Goal: Information Seeking & Learning: Learn about a topic

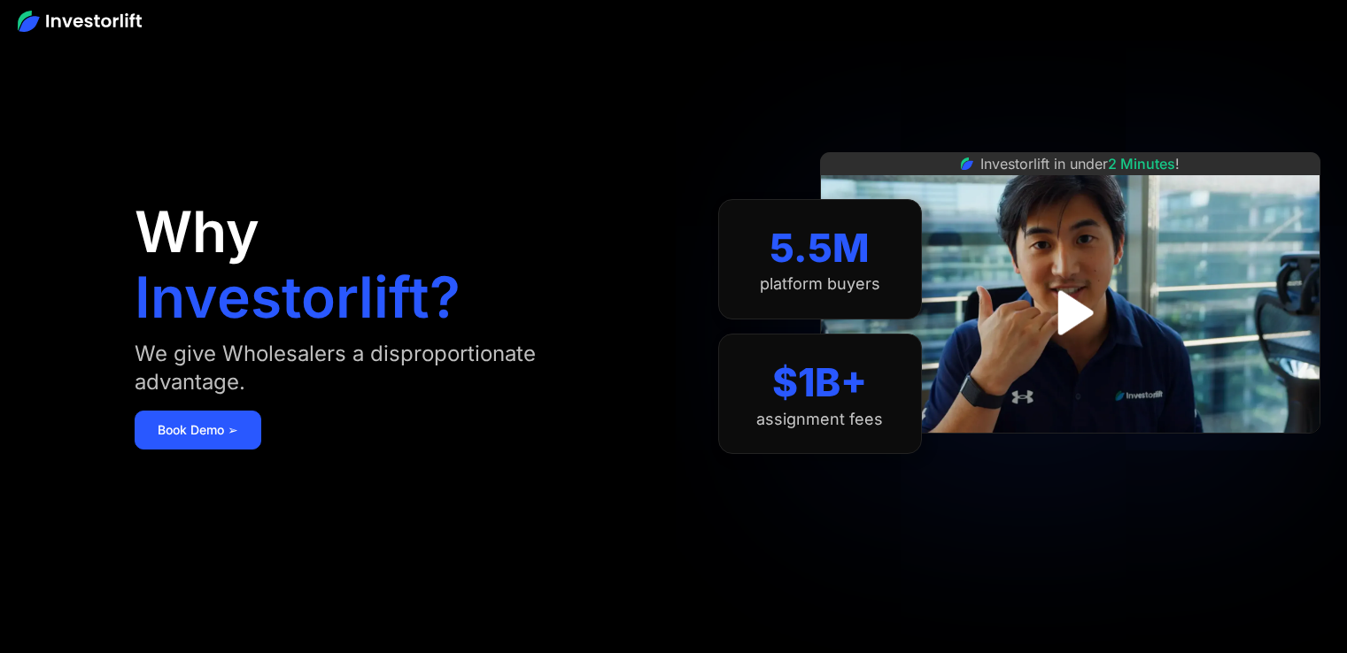
click at [506, 359] on div "We give Wholesalers a disproportionate advantage." at bounding box center [378, 368] width 486 height 57
click at [502, 359] on div "We give Wholesalers a disproportionate advantage." at bounding box center [378, 368] width 486 height 57
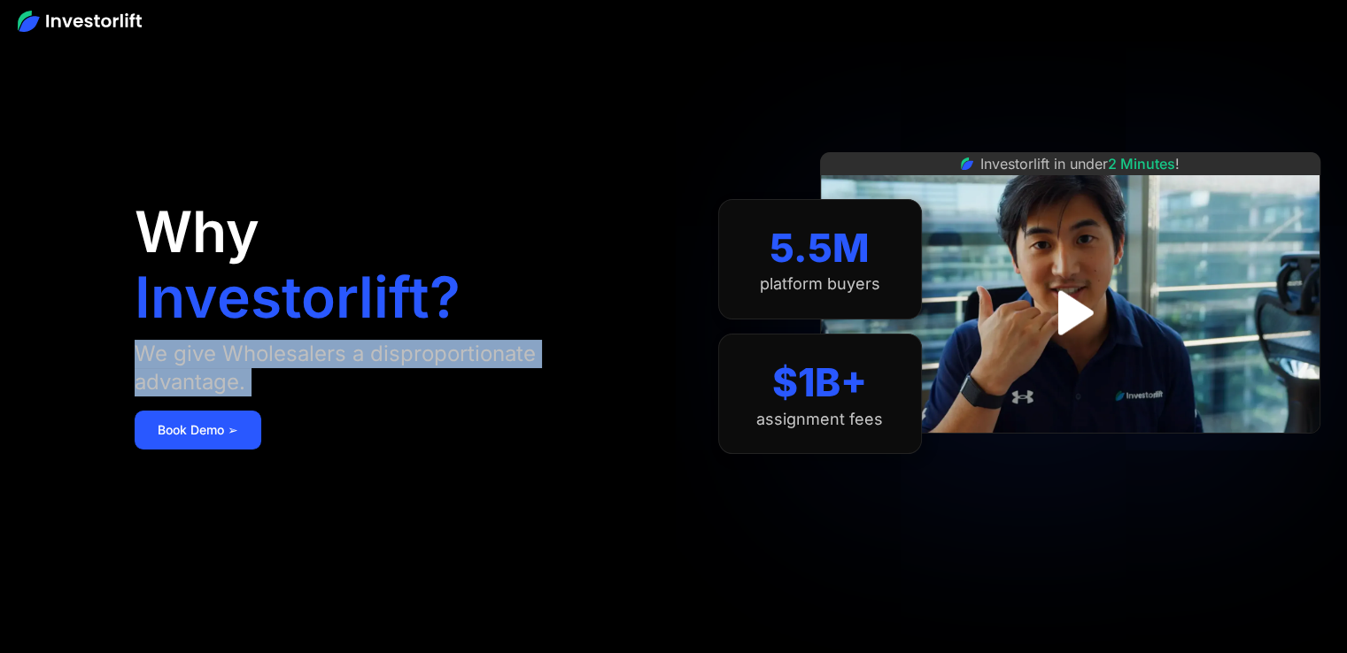
click at [502, 359] on div "We give Wholesalers a disproportionate advantage." at bounding box center [378, 368] width 486 height 57
click at [474, 353] on div "We give Wholesalers a disproportionate advantage." at bounding box center [378, 368] width 486 height 57
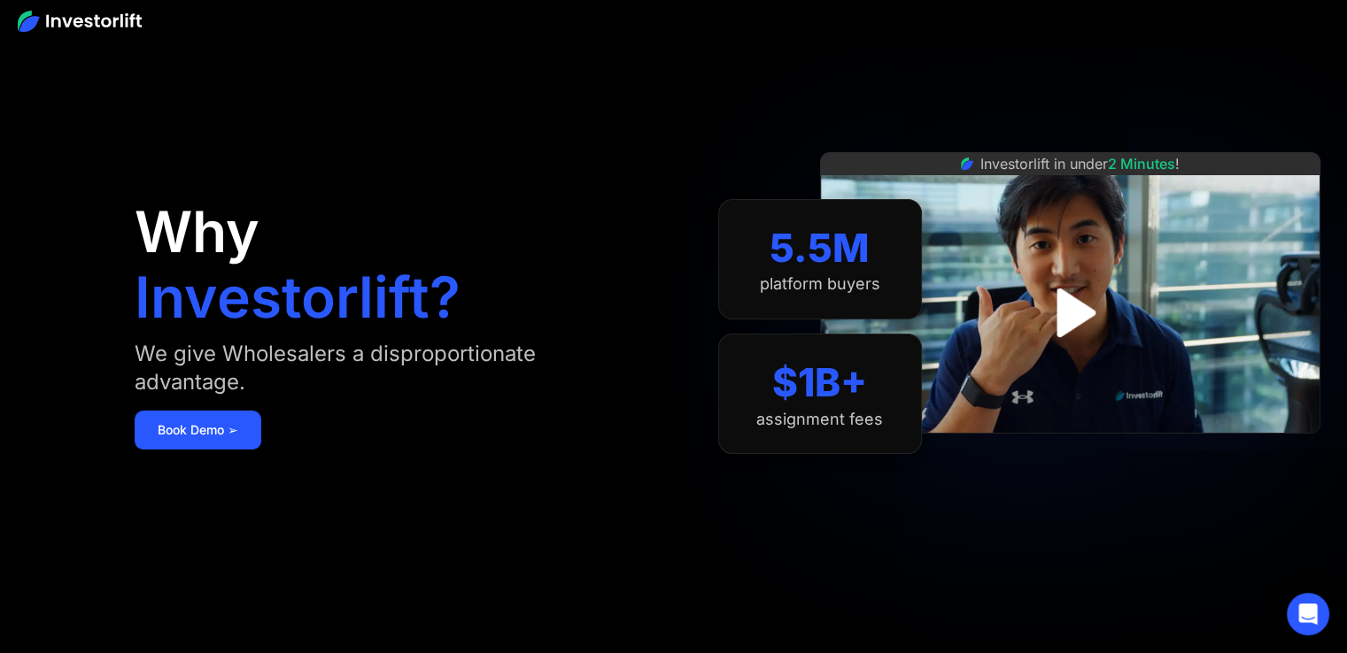
click at [812, 267] on div "5.5M" at bounding box center [819, 248] width 100 height 47
click at [825, 288] on div "platform buyers" at bounding box center [820, 283] width 120 height 19
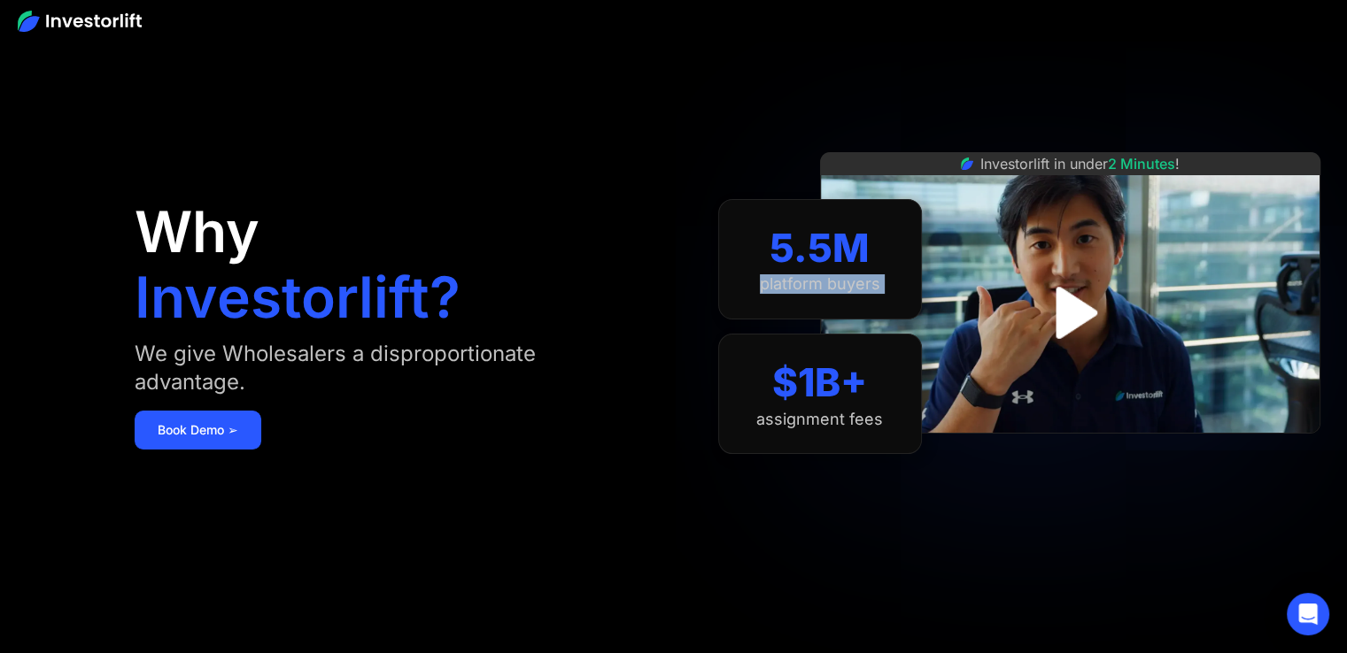
click at [825, 288] on div "platform buyers" at bounding box center [820, 283] width 120 height 19
click at [776, 401] on div "$1B+" at bounding box center [819, 382] width 95 height 47
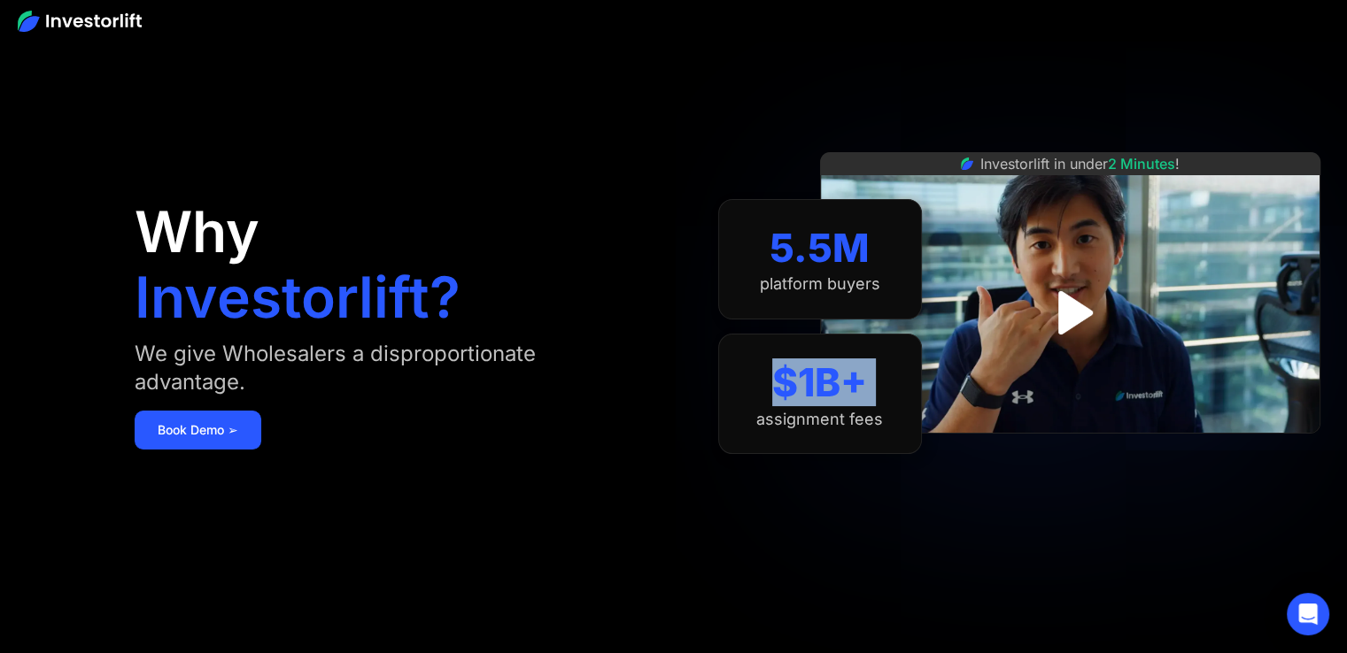
click at [860, 436] on div "$1B+ assignment fees" at bounding box center [820, 394] width 204 height 120
click at [801, 441] on div "$1B+ assignment fees" at bounding box center [820, 394] width 204 height 120
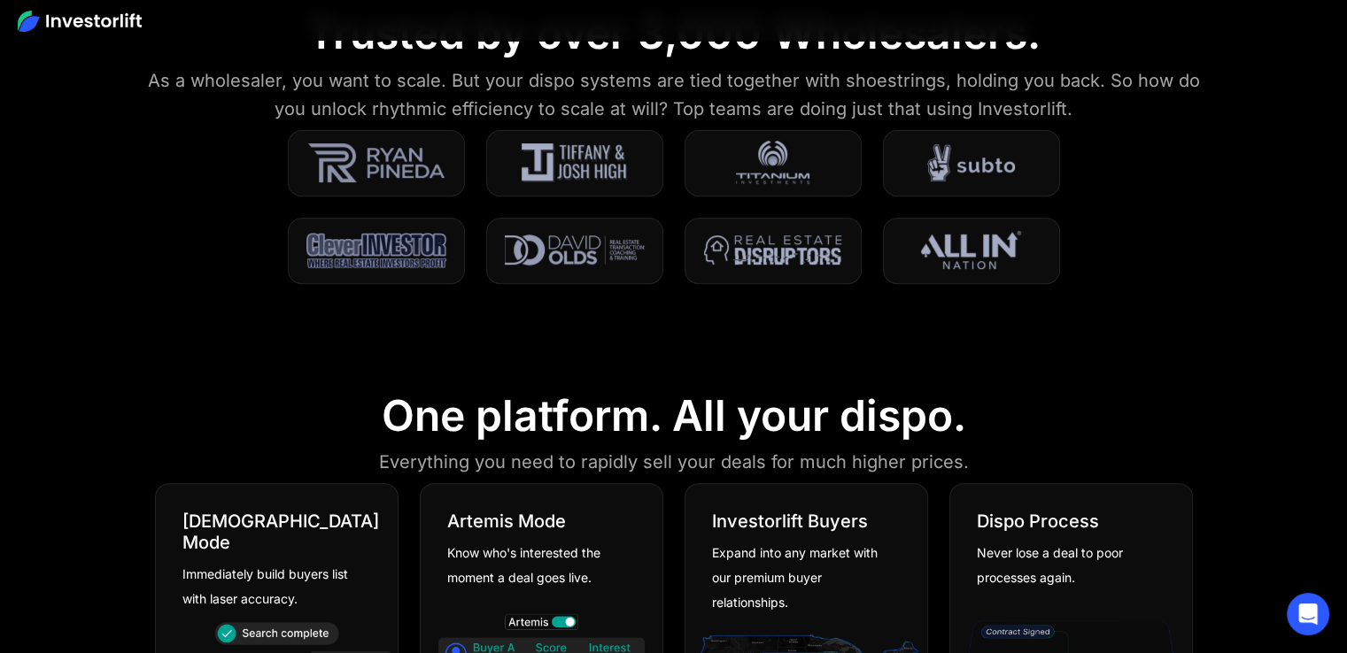
scroll to position [560, 0]
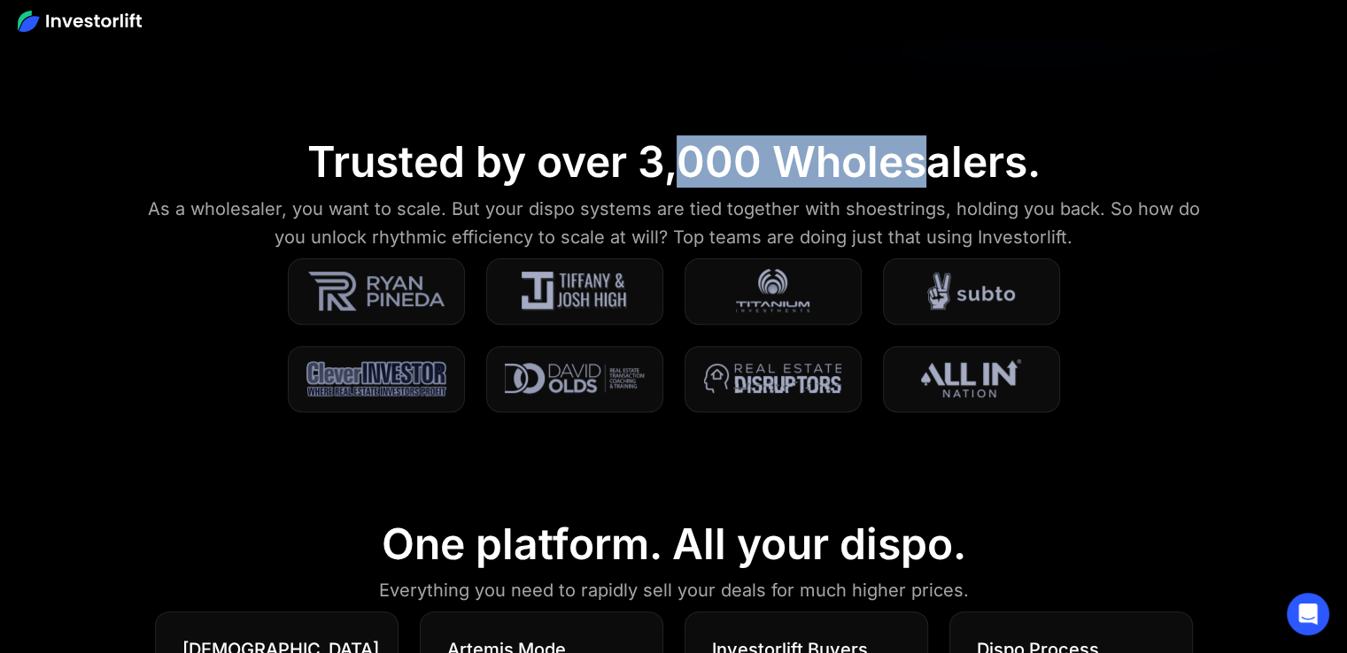
drag, startPoint x: 674, startPoint y: 166, endPoint x: 935, endPoint y: 166, distance: 261.2
click at [935, 166] on div "Trusted by over 3,000 Wholesalers." at bounding box center [673, 161] width 733 height 51
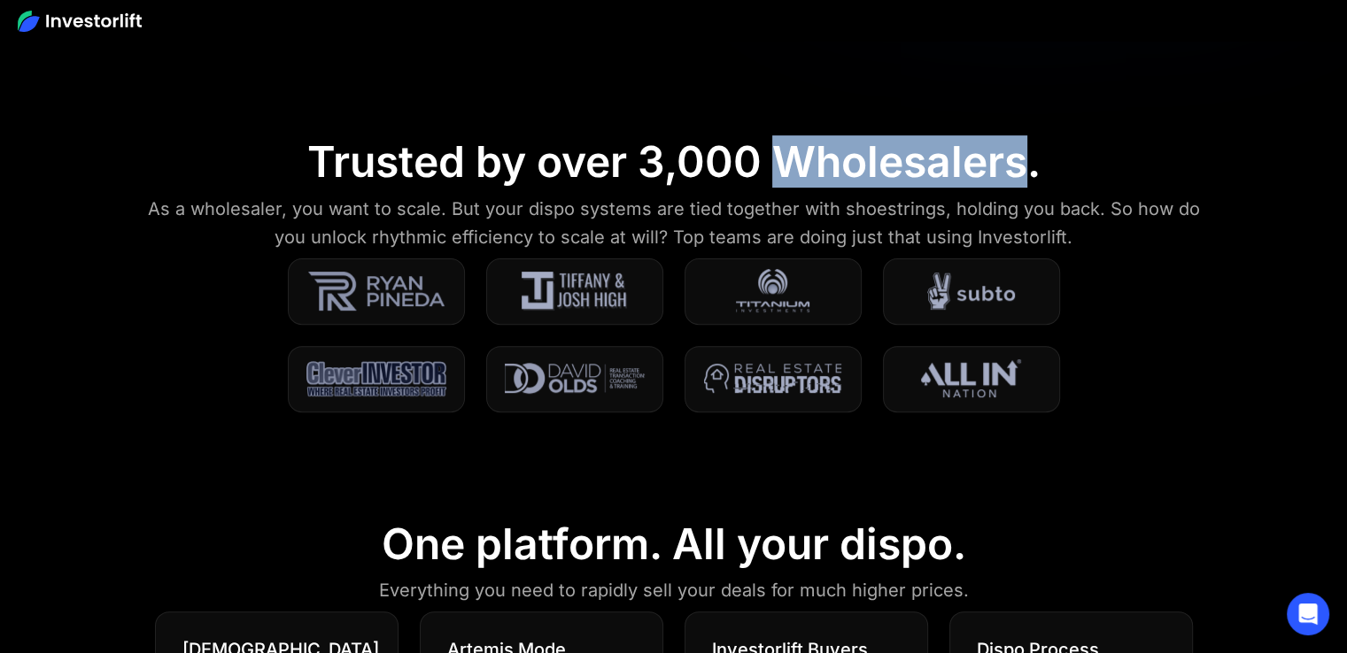
click at [935, 166] on div "Trusted by over 3,000 Wholesalers." at bounding box center [673, 161] width 733 height 51
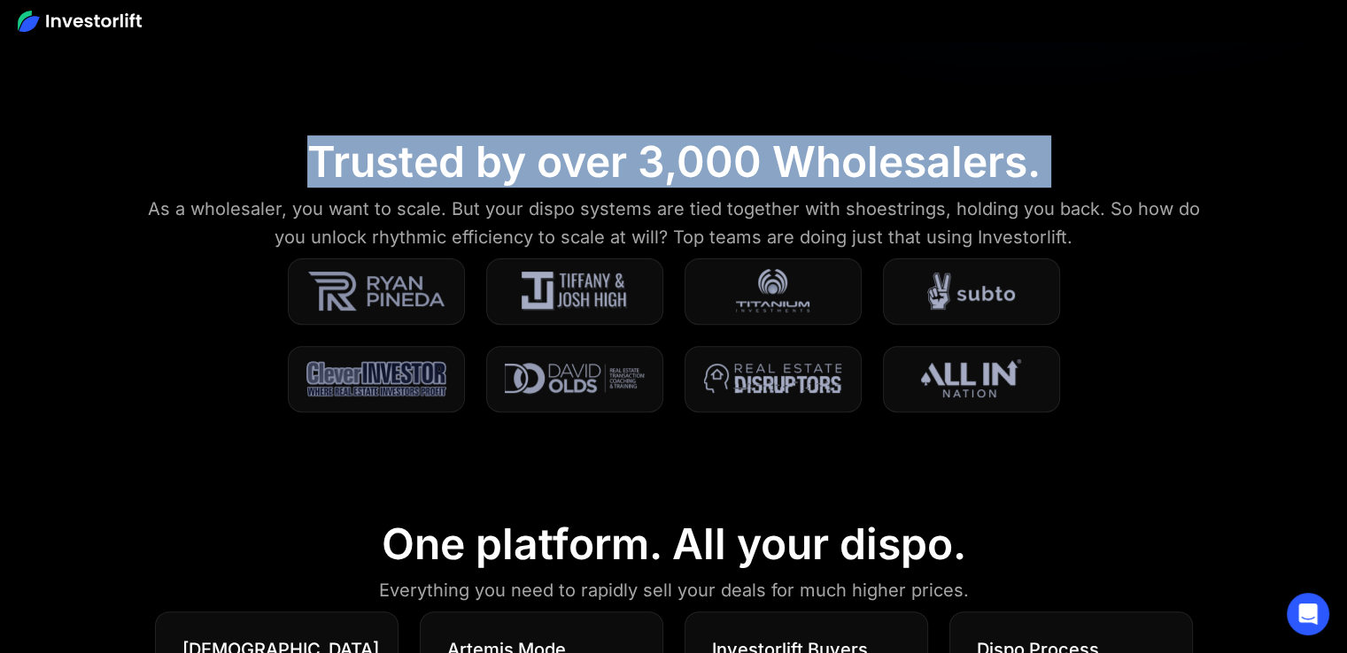
click at [935, 166] on div "Trusted by over 3,000 Wholesalers." at bounding box center [673, 161] width 733 height 51
click at [707, 189] on section "Trusted by over 3,000 Wholesalers. As a wholesaler, you want to scale. But your…" at bounding box center [673, 285] width 1347 height 383
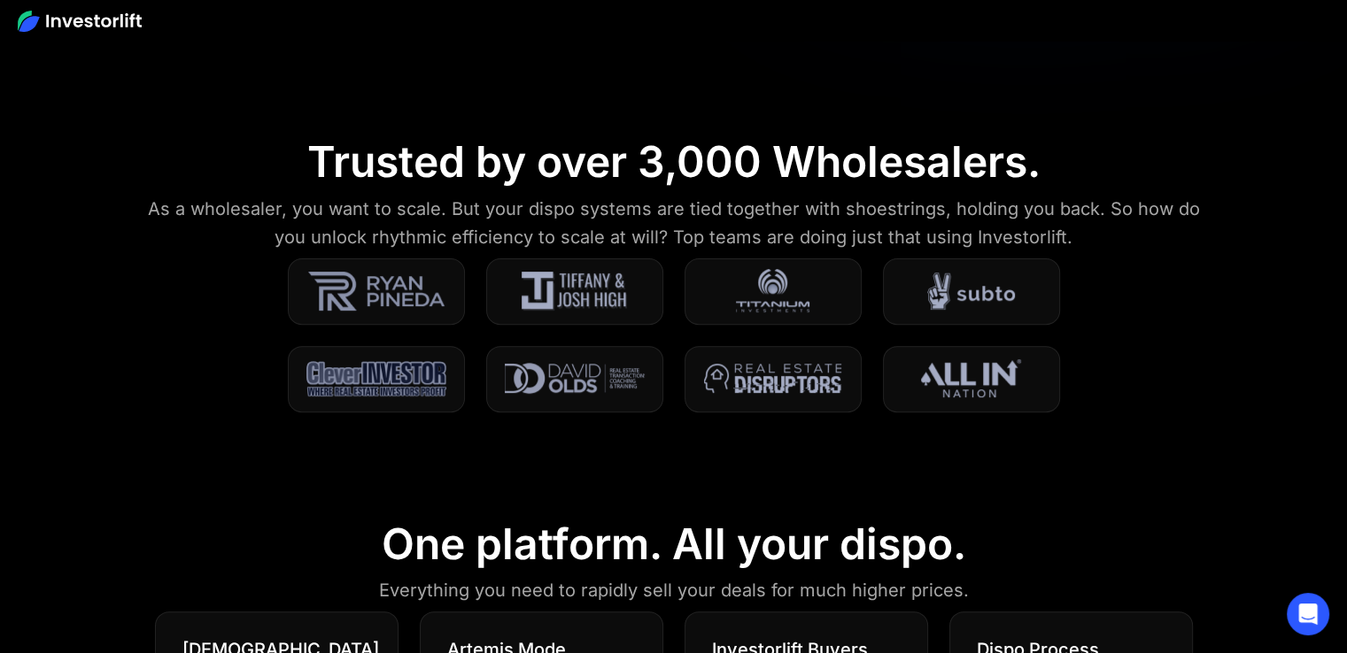
click at [715, 203] on div "As a wholesaler, you want to scale. But your dispo systems are tied together wi…" at bounding box center [674, 223] width 1078 height 57
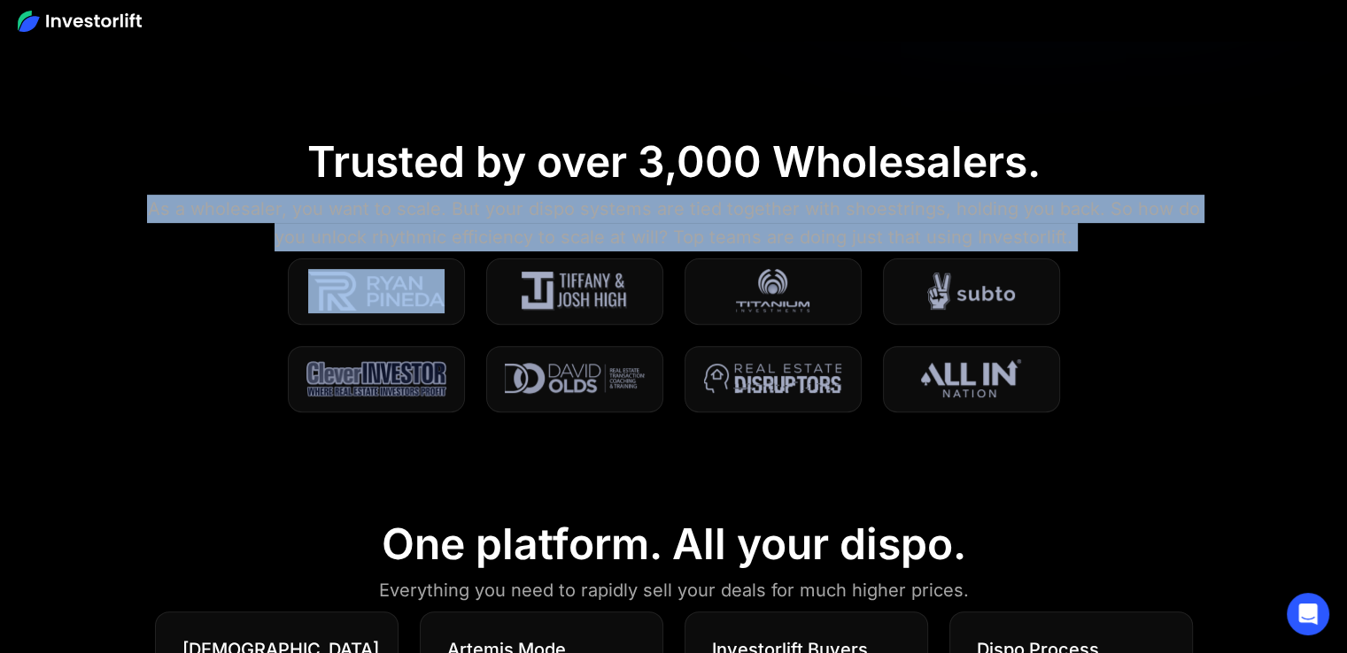
click at [715, 203] on div "As a wholesaler, you want to scale. But your dispo systems are tied together wi…" at bounding box center [674, 223] width 1078 height 57
click at [655, 220] on div "As a wholesaler, you want to scale. But your dispo systems are tied together wi…" at bounding box center [674, 223] width 1078 height 57
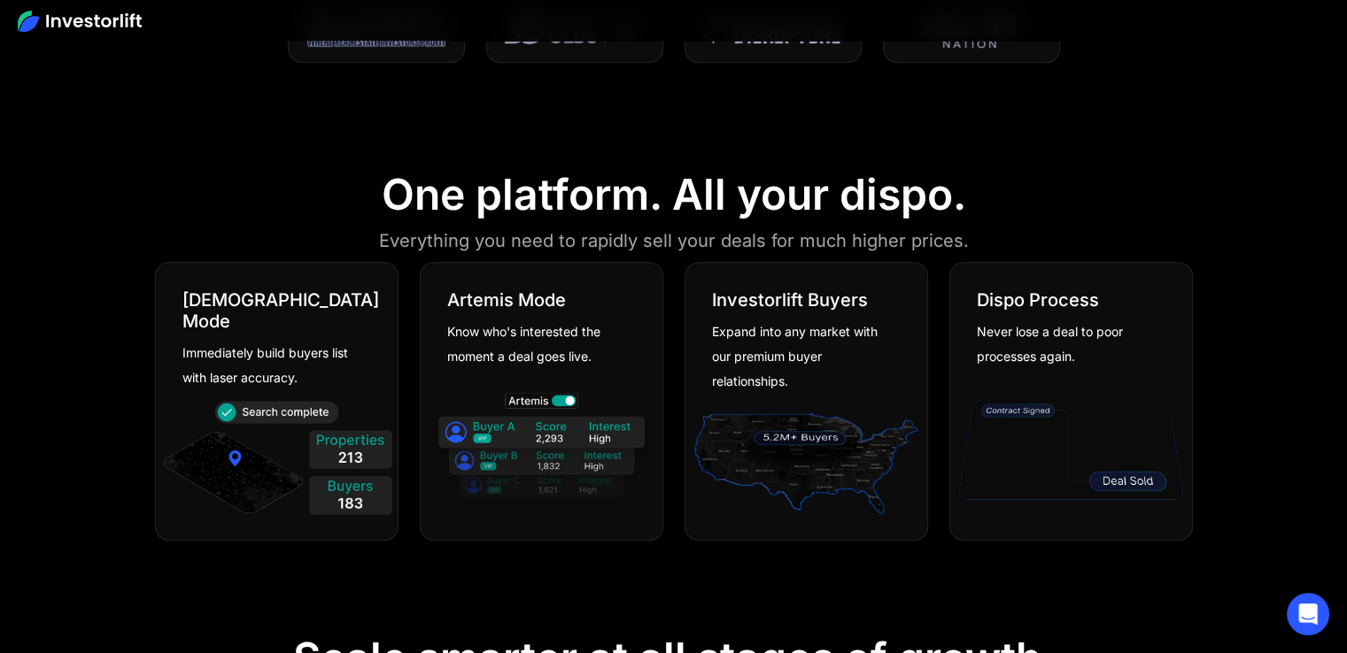
scroll to position [910, 0]
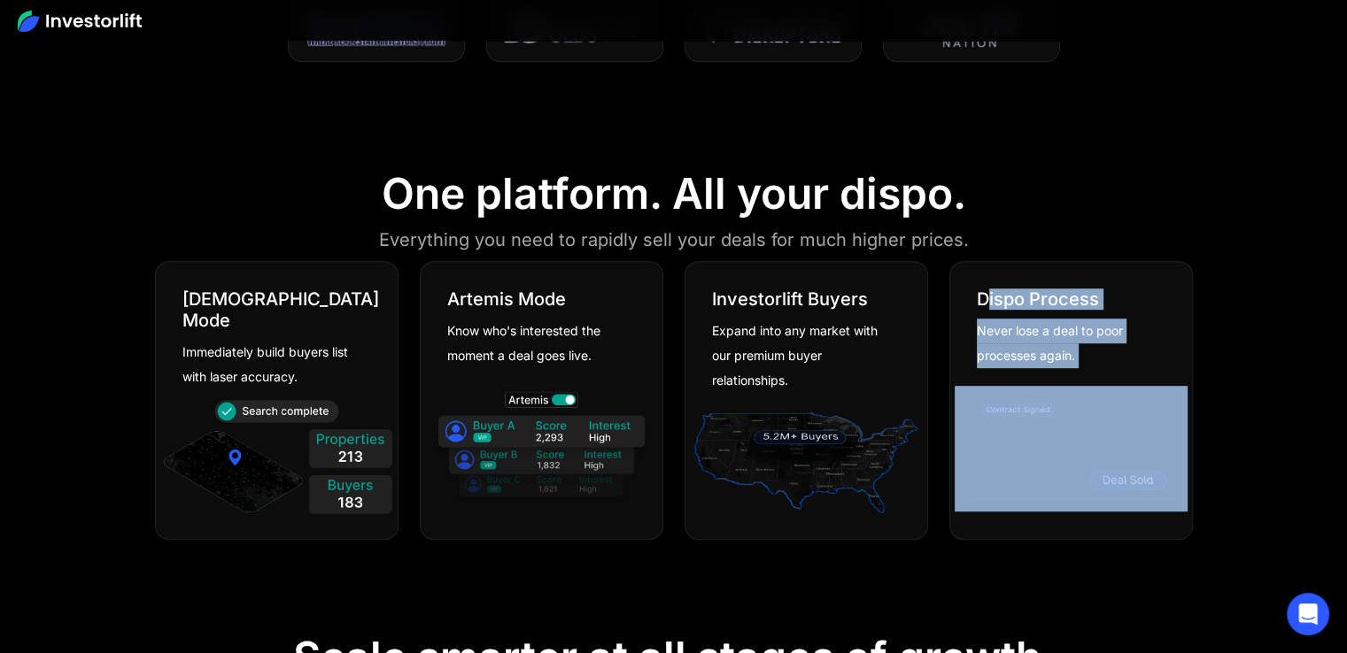
drag, startPoint x: 985, startPoint y: 311, endPoint x: 1136, endPoint y: 405, distance: 178.1
click at [1136, 405] on div "Dispo Process Never lose a deal to poor processes again." at bounding box center [1070, 400] width 243 height 279
click at [1023, 337] on div "Never lose a deal to poor processes again." at bounding box center [1064, 344] width 175 height 50
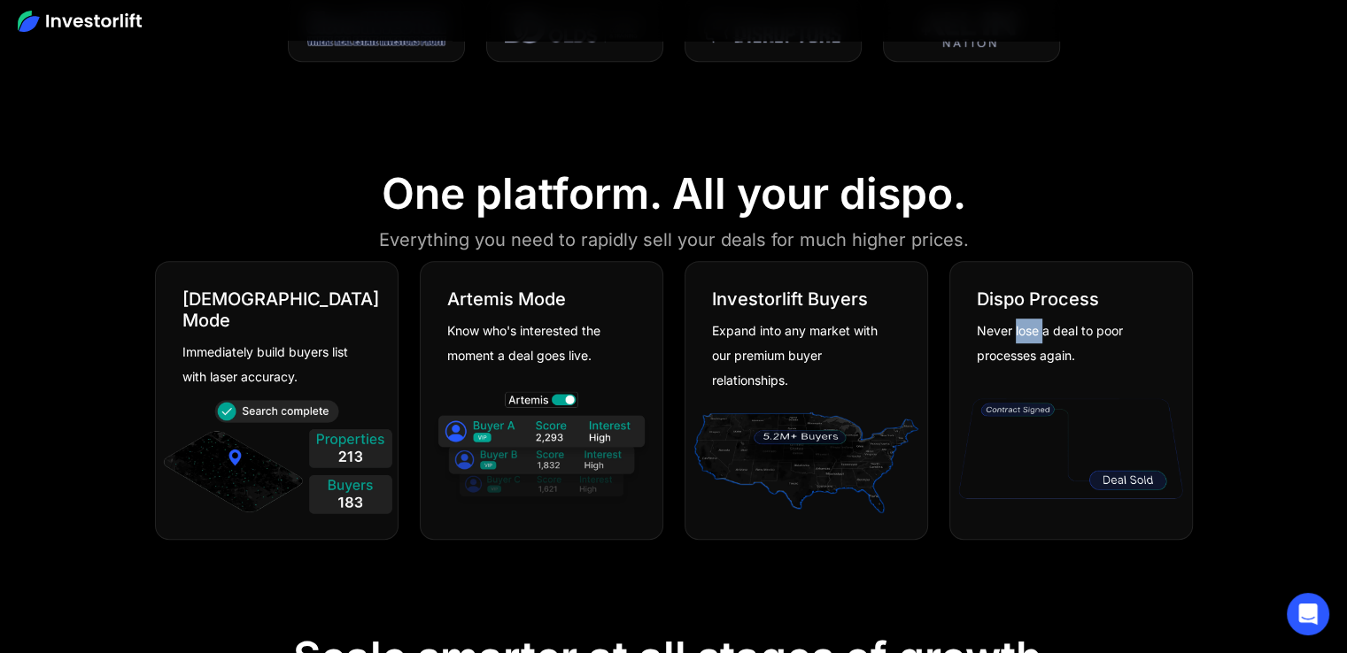
click at [1023, 337] on div "Never lose a deal to poor processes again." at bounding box center [1064, 344] width 175 height 50
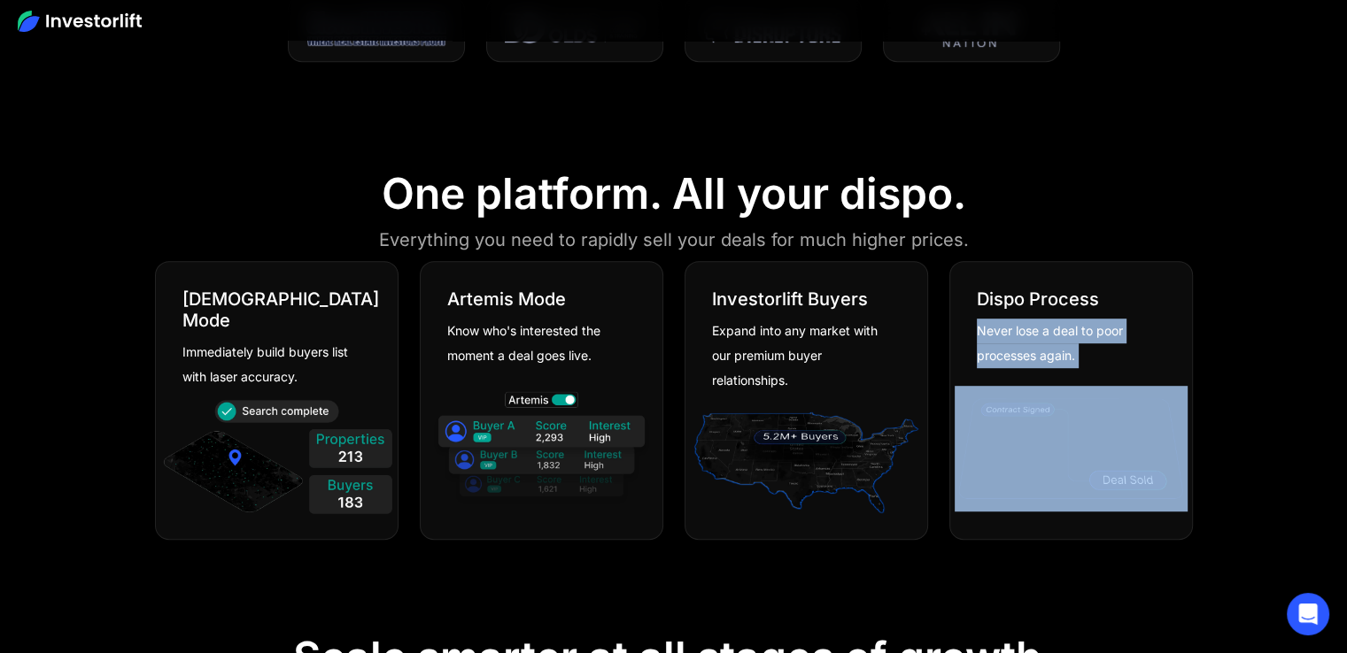
click at [1023, 337] on div "Never lose a deal to poor processes again." at bounding box center [1064, 344] width 175 height 50
click at [959, 350] on div "Dispo Process Never lose a deal to poor processes again." at bounding box center [1071, 315] width 242 height 106
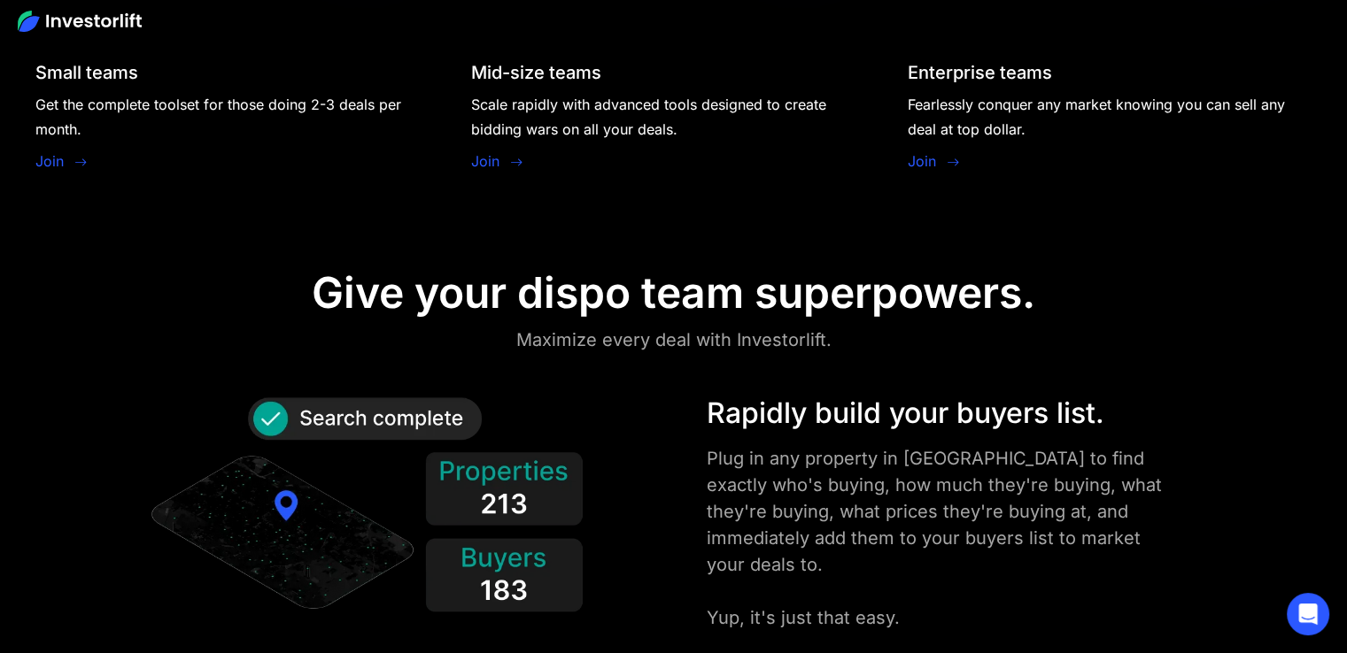
scroll to position [1840, 0]
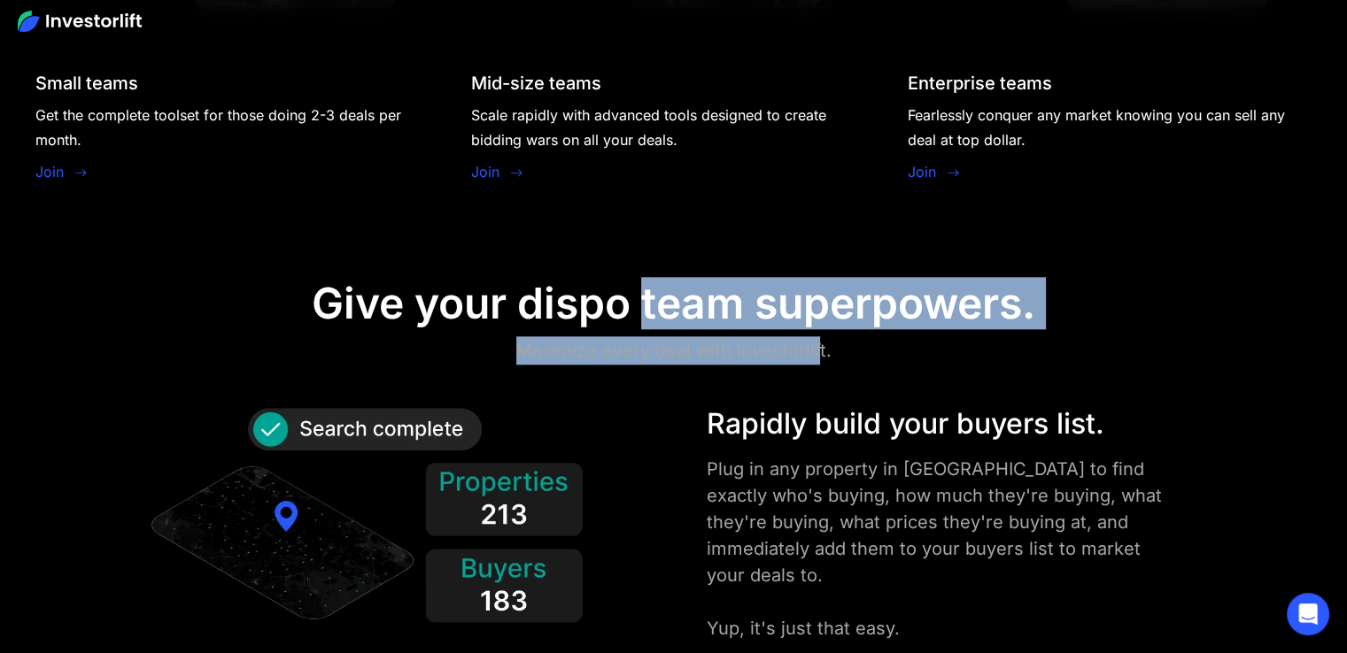
drag, startPoint x: 645, startPoint y: 309, endPoint x: 891, endPoint y: 420, distance: 269.1
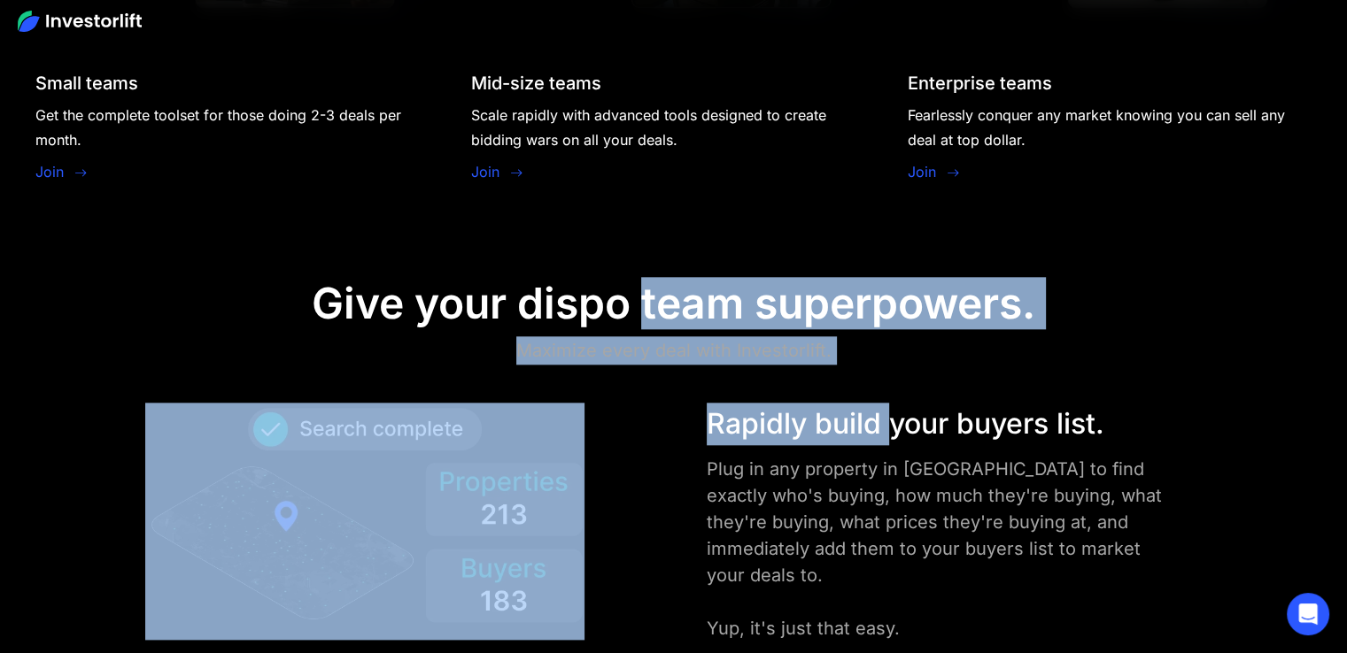
click at [891, 420] on div "Rapidly build your buyers list." at bounding box center [941, 424] width 468 height 43
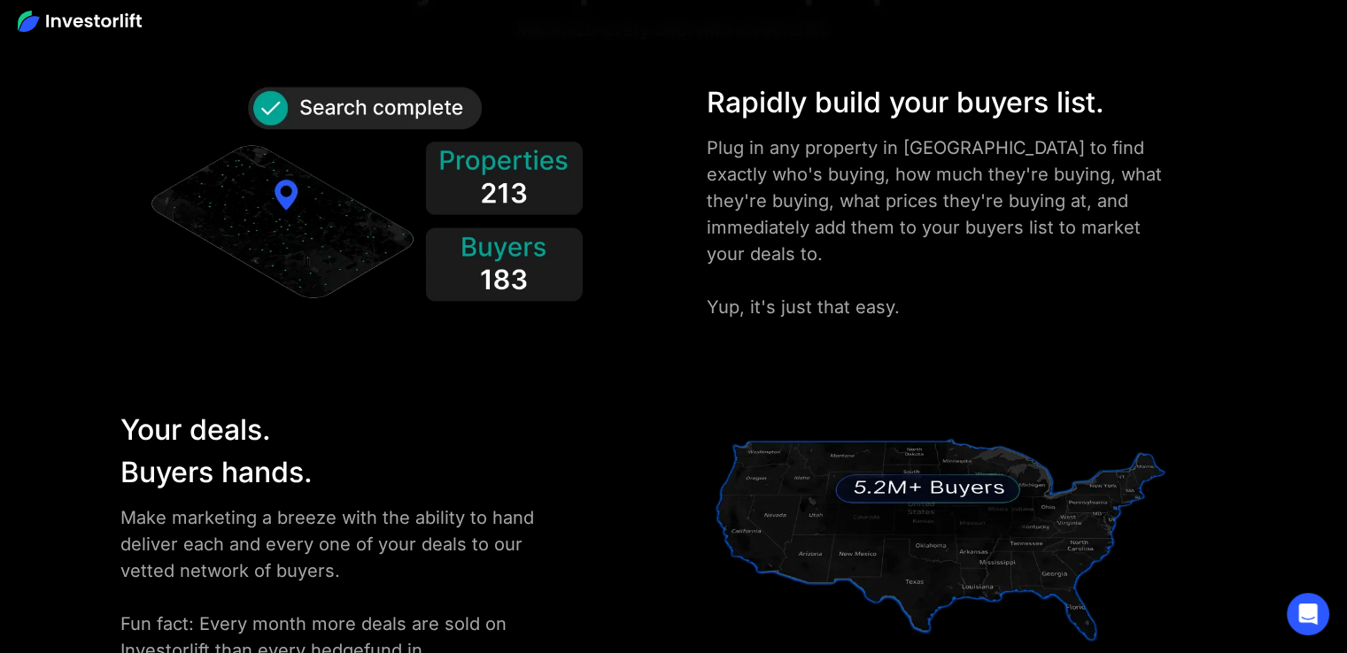
scroll to position [2164, 0]
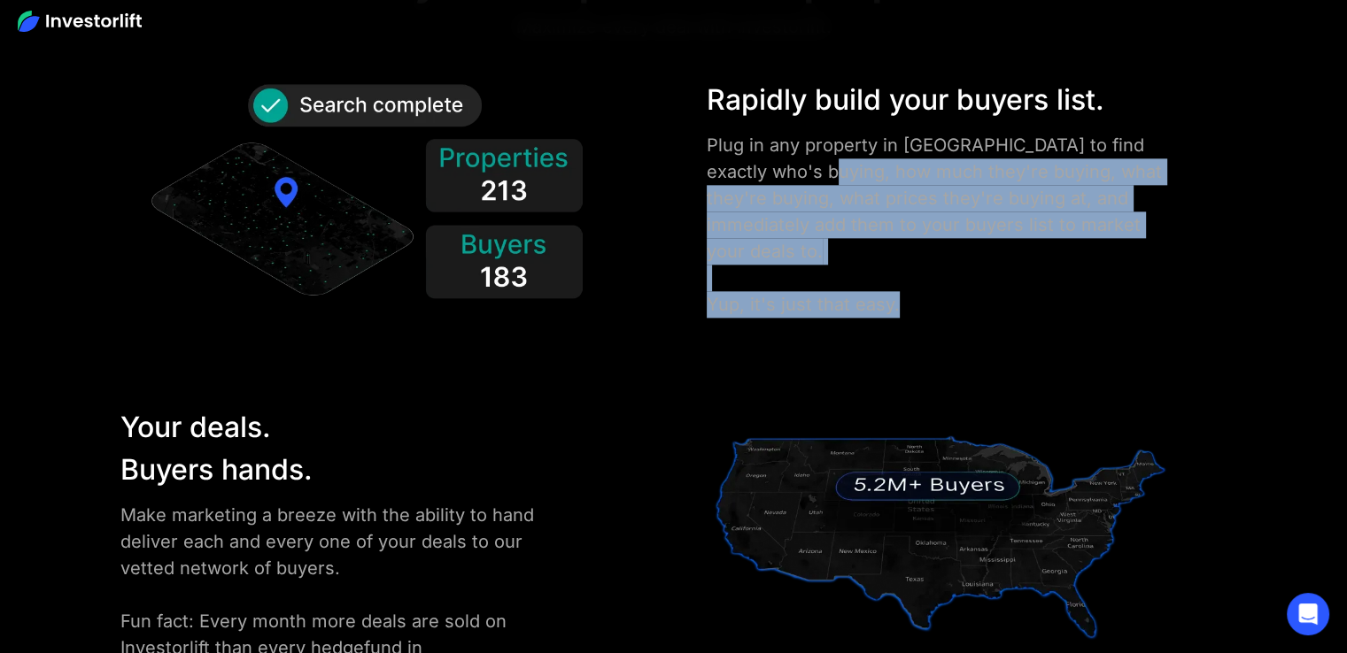
drag, startPoint x: 862, startPoint y: 220, endPoint x: 971, endPoint y: 337, distance: 160.4
drag, startPoint x: 734, startPoint y: 176, endPoint x: 946, endPoint y: 322, distance: 257.1
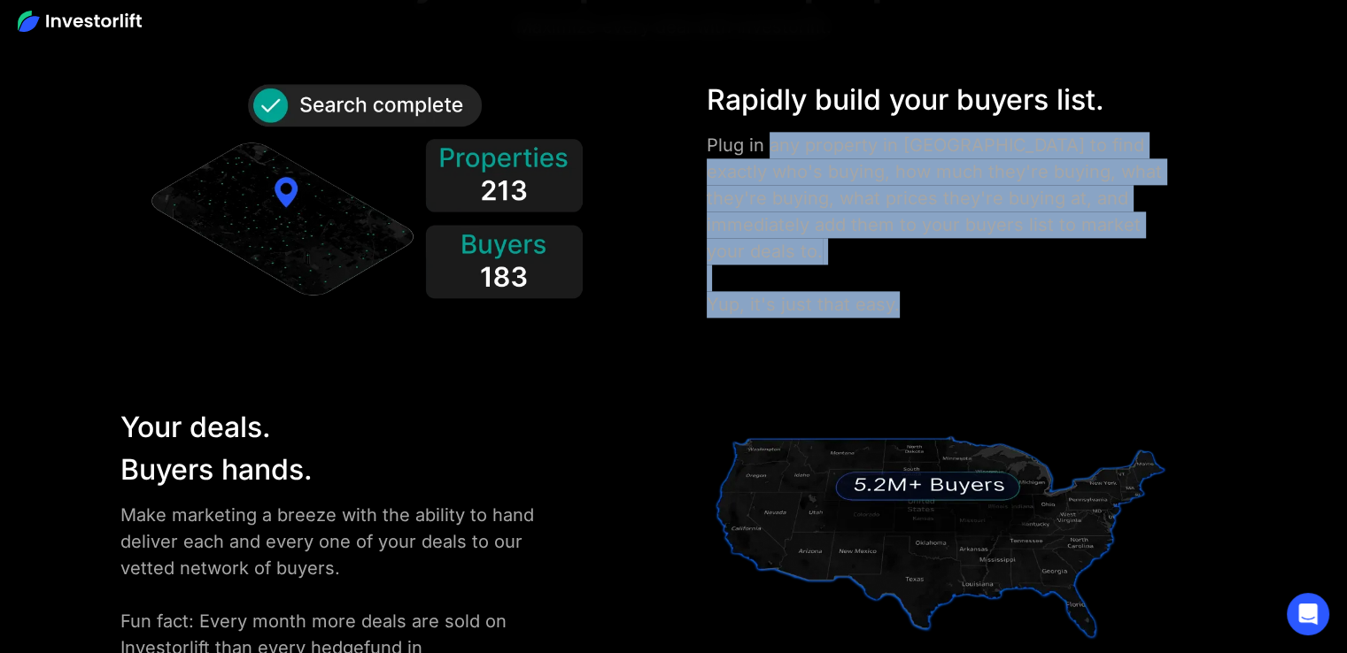
drag, startPoint x: 763, startPoint y: 135, endPoint x: 1012, endPoint y: 274, distance: 284.6
click at [1012, 274] on div "Plug in any property in [GEOGRAPHIC_DATA] to find exactly who's buying, how muc…" at bounding box center [941, 225] width 468 height 186
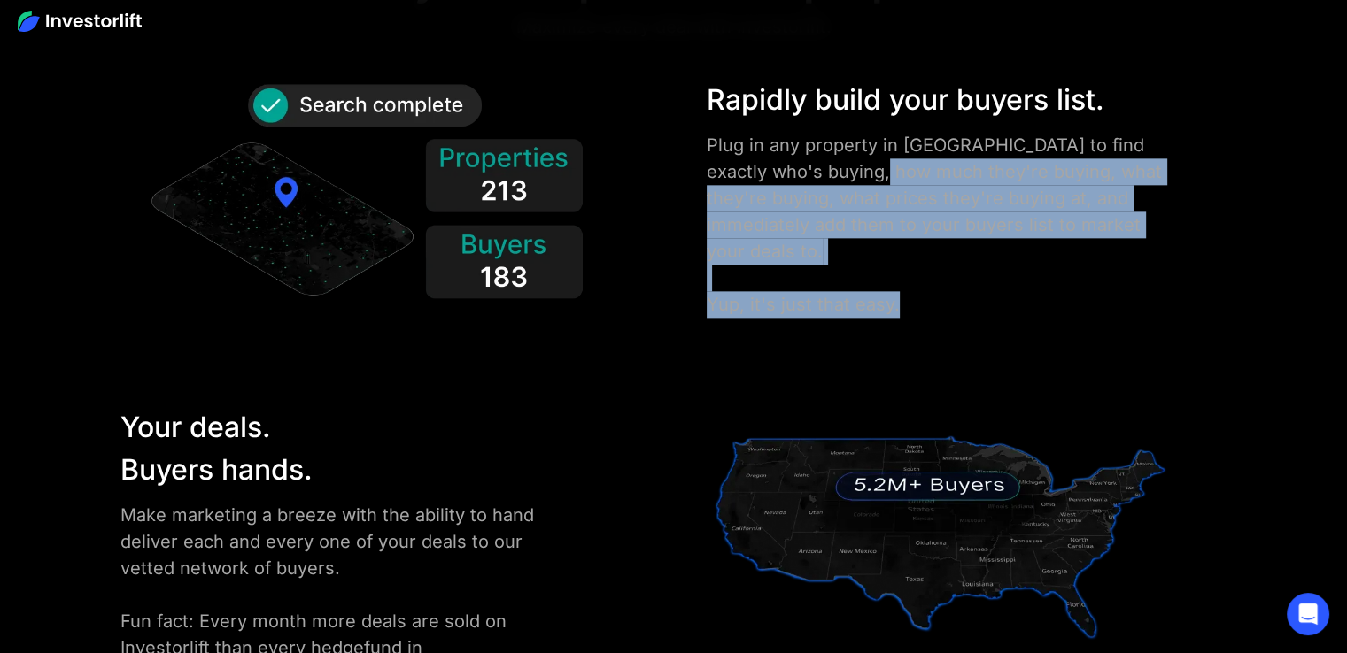
drag, startPoint x: 1059, startPoint y: 300, endPoint x: 1077, endPoint y: 321, distance: 27.7
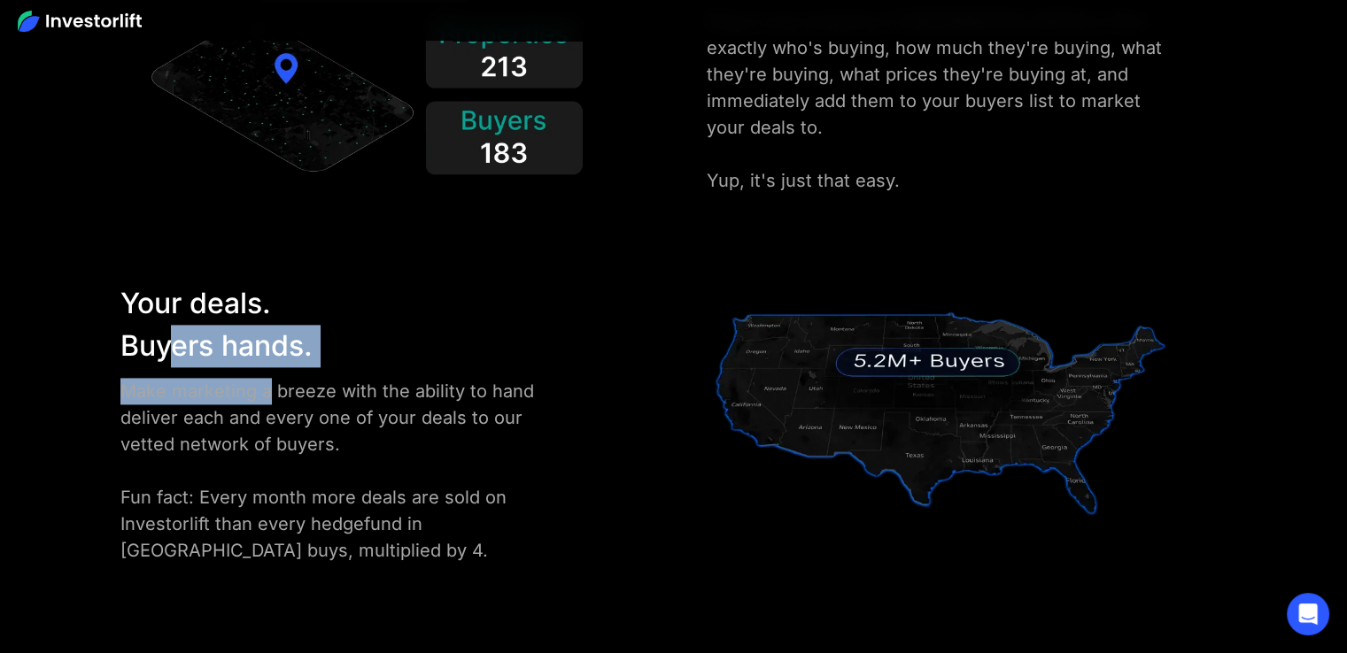
drag, startPoint x: 256, startPoint y: 381, endPoint x: 288, endPoint y: 415, distance: 47.0
click at [287, 413] on div "Your deals. Buyers hands. Make marketing a breeze with the ability to hand deli…" at bounding box center [340, 423] width 440 height 282
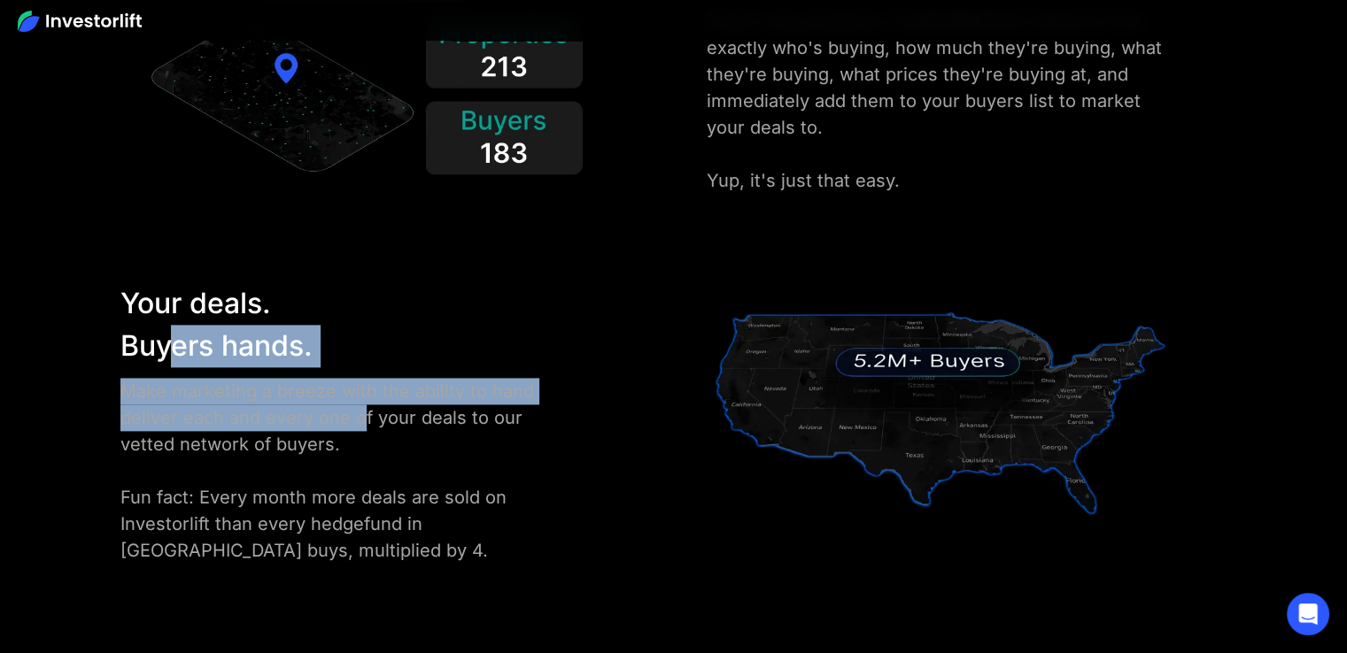
click at [288, 415] on div "Make marketing a breeze with the ability to hand deliver each and every one of …" at bounding box center [340, 471] width 440 height 186
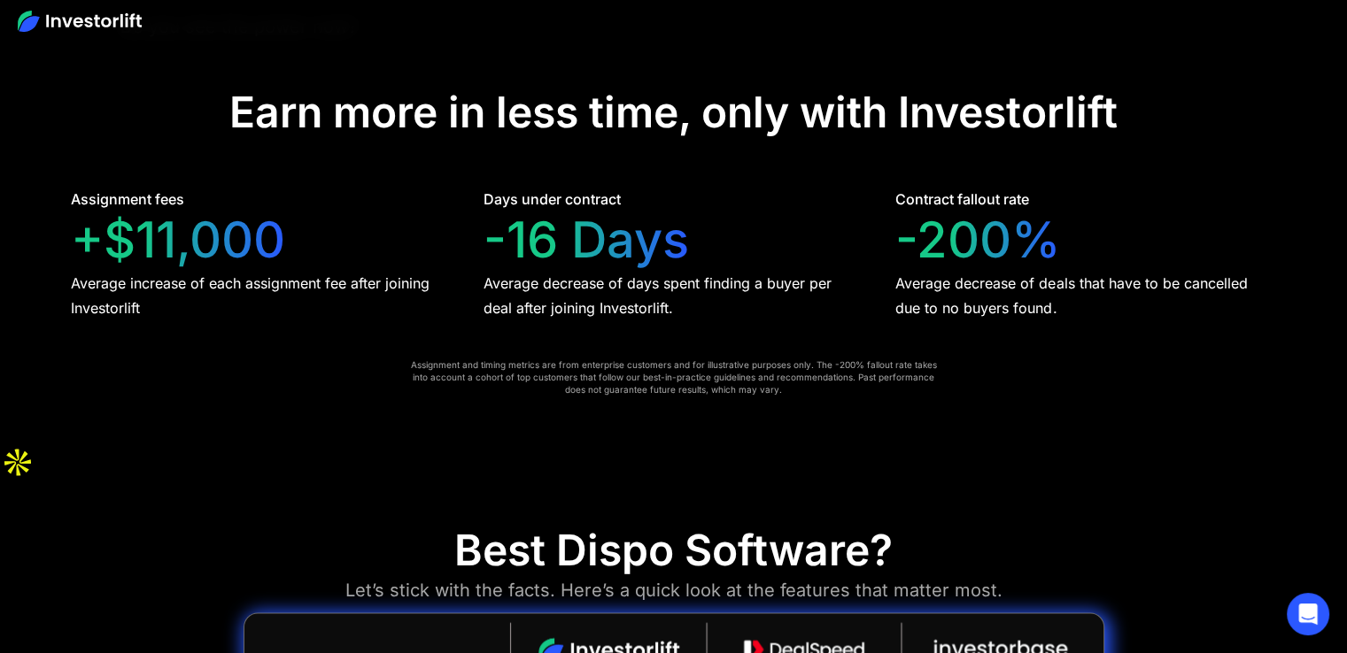
scroll to position [3575, 0]
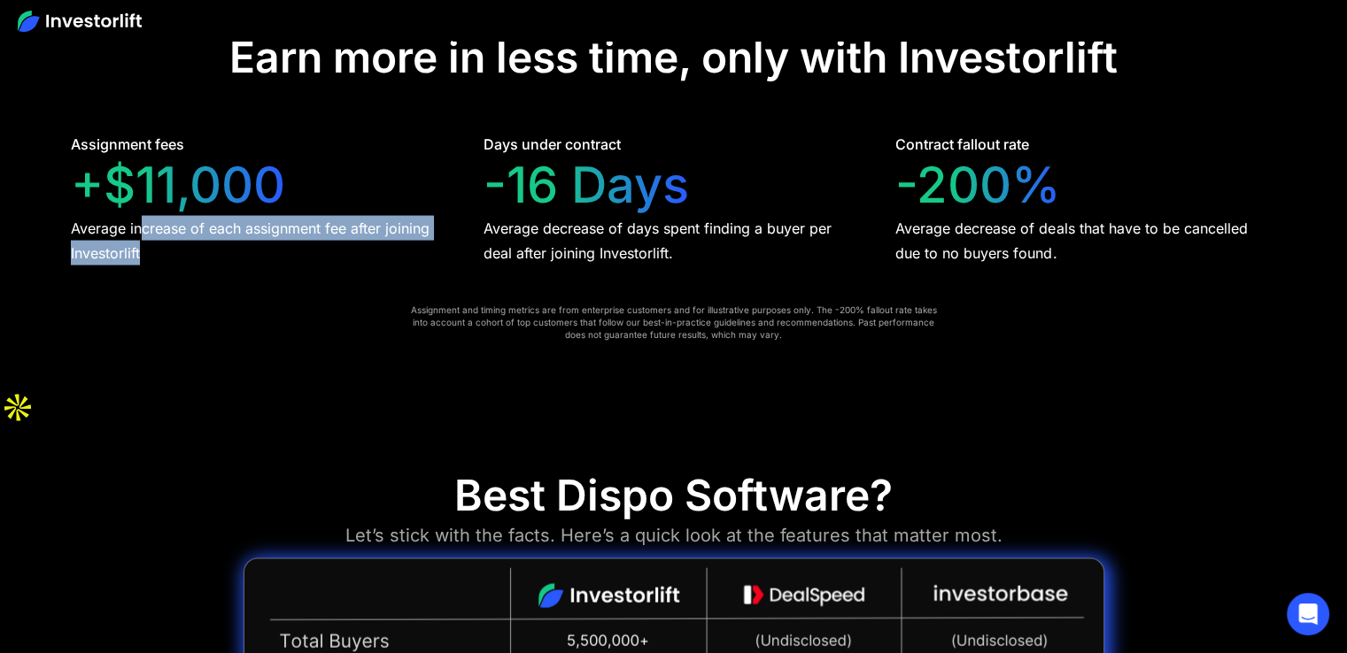
drag, startPoint x: 137, startPoint y: 187, endPoint x: 236, endPoint y: 223, distance: 105.6
click at [236, 223] on div "Average increase of each assignment fee after joining Investorlift" at bounding box center [261, 241] width 381 height 50
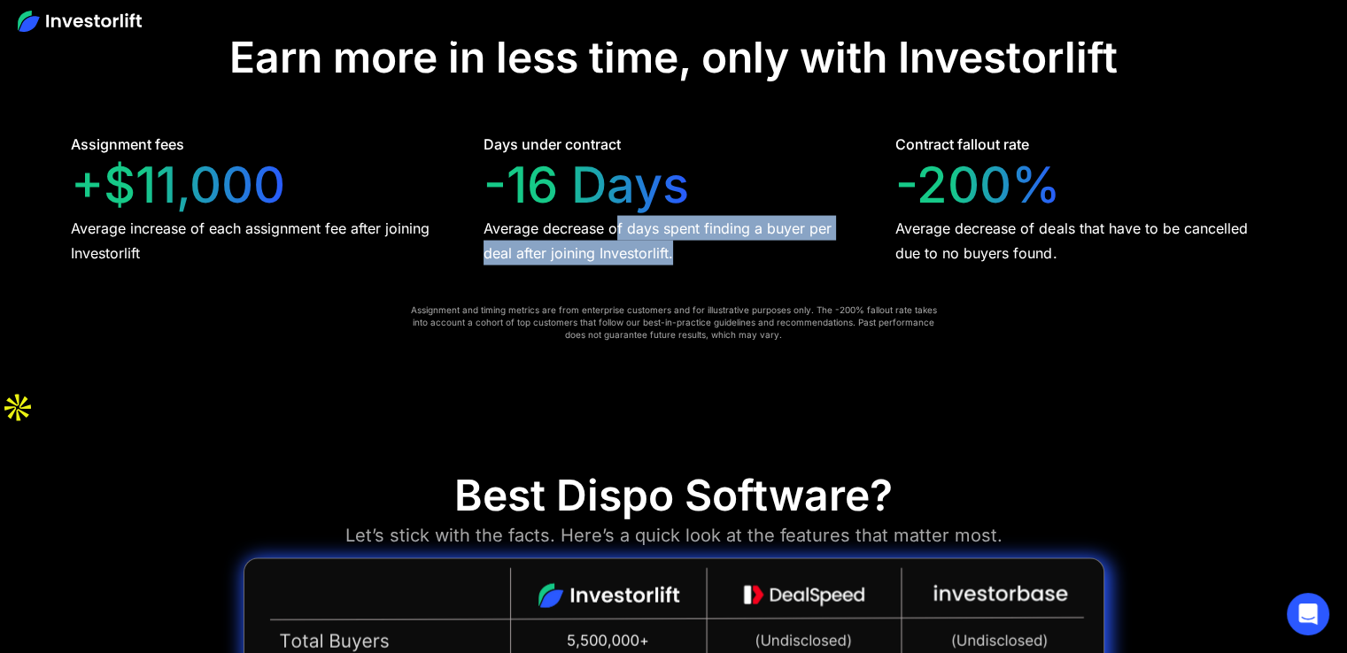
drag, startPoint x: 617, startPoint y: 189, endPoint x: 771, endPoint y: 221, distance: 157.5
click at [771, 221] on div "Average decrease of days spent finding a buyer per deal after joining Investorl…" at bounding box center [673, 241] width 381 height 50
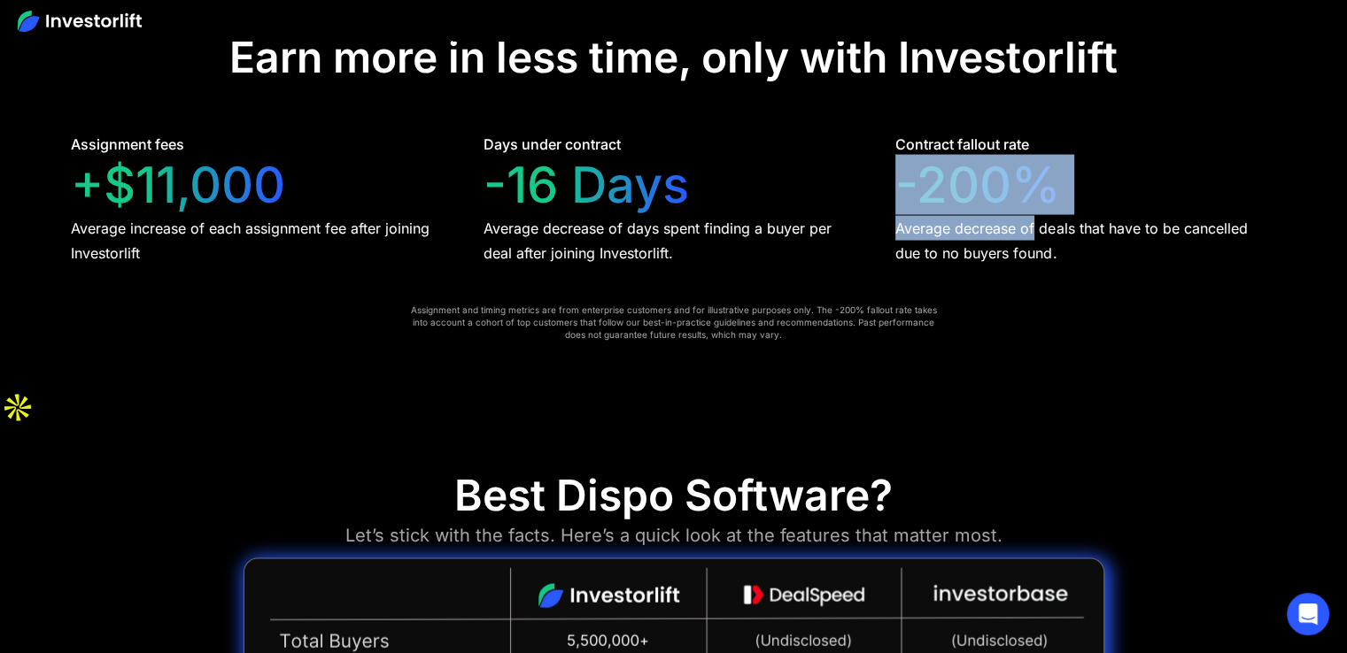
drag, startPoint x: 896, startPoint y: 157, endPoint x: 1030, endPoint y: 194, distance: 138.8
click at [1030, 194] on div "Contract fallout rate -200% Average decrease of deals that have to be cancelled…" at bounding box center [1085, 200] width 381 height 132
click at [1030, 216] on div "Average decrease of deals that have to be cancelled due to no buyers found." at bounding box center [1085, 241] width 381 height 50
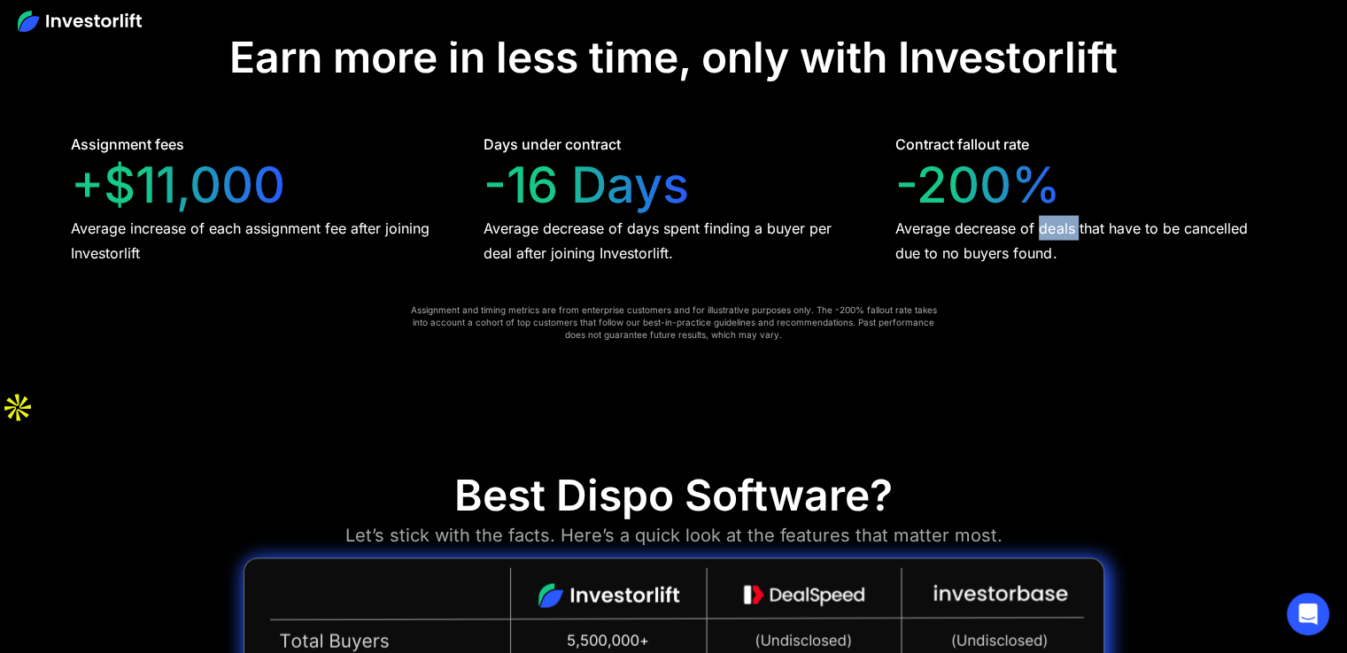
click at [1030, 216] on div "Average decrease of deals that have to be cancelled due to no buyers found." at bounding box center [1085, 241] width 381 height 50
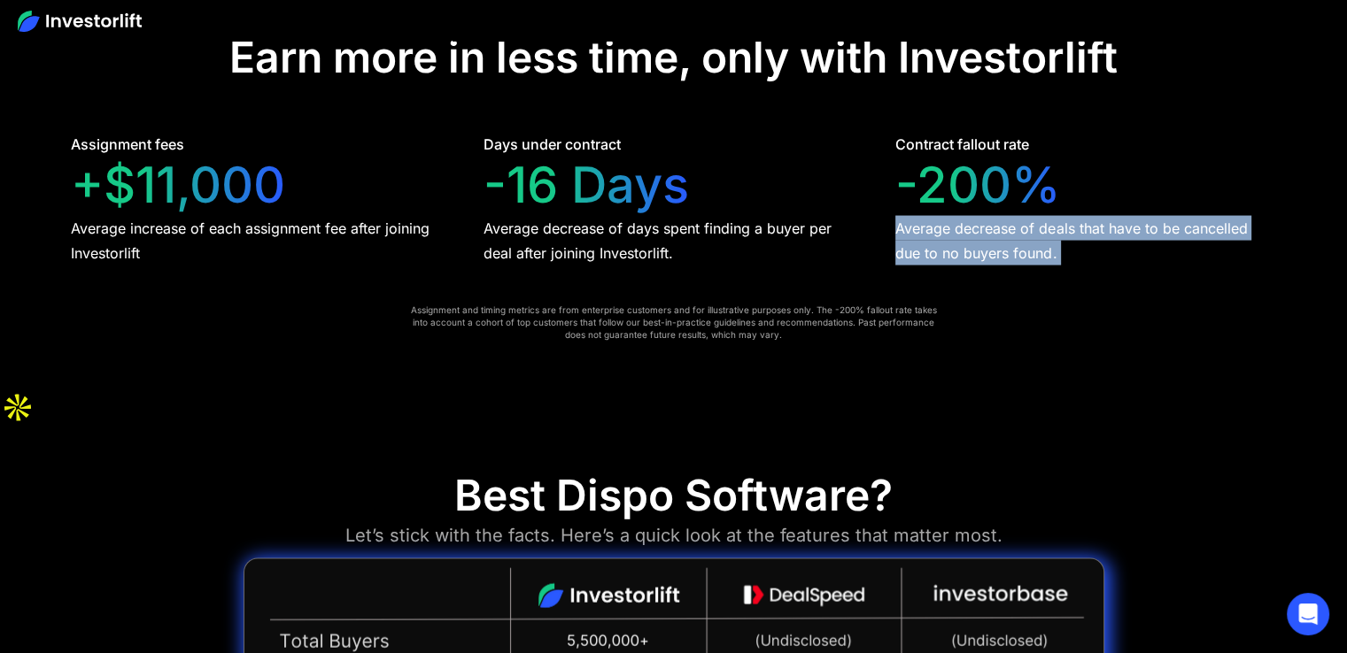
click at [1030, 216] on div "Average decrease of deals that have to be cancelled due to no buyers found." at bounding box center [1085, 241] width 381 height 50
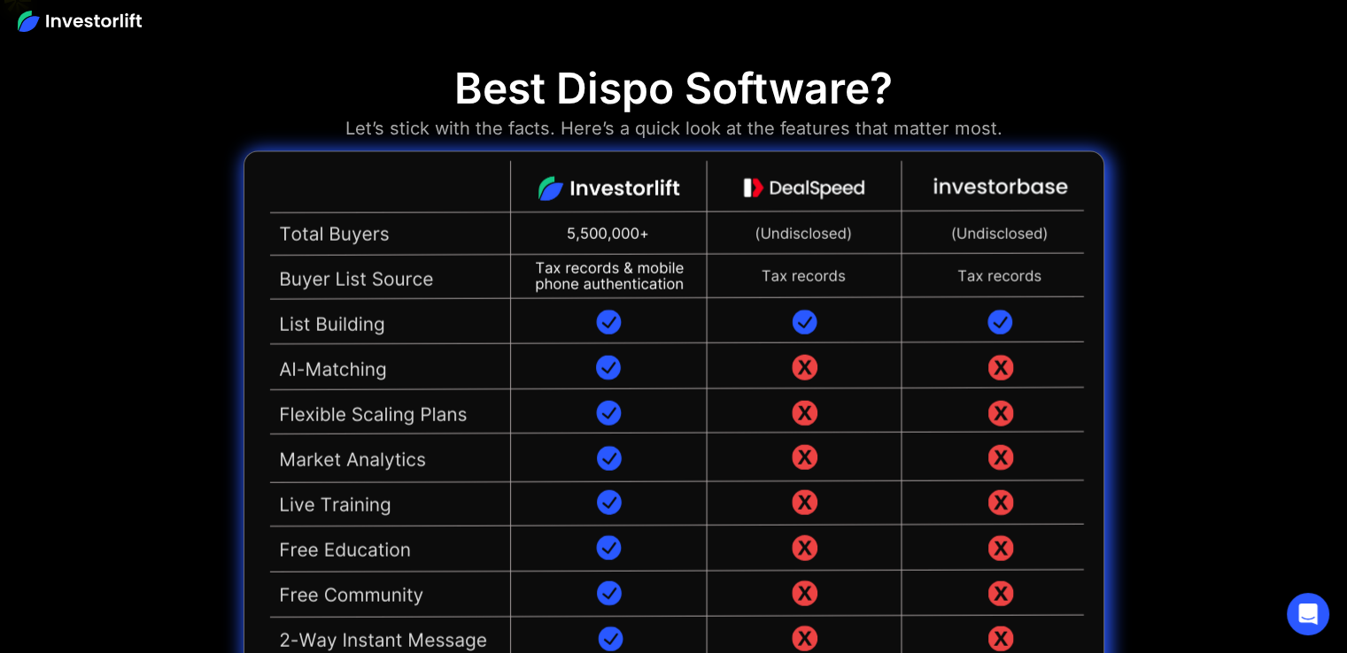
scroll to position [3899, 0]
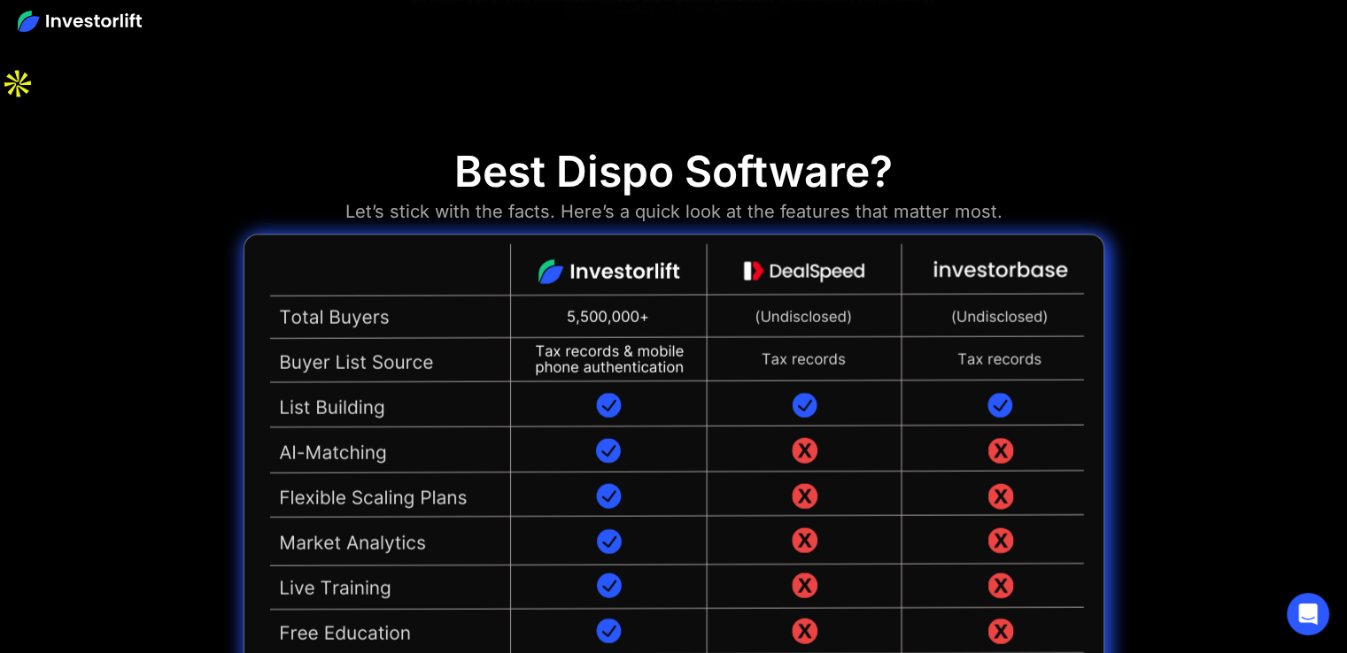
click at [673, 294] on img at bounding box center [673, 563] width 861 height 657
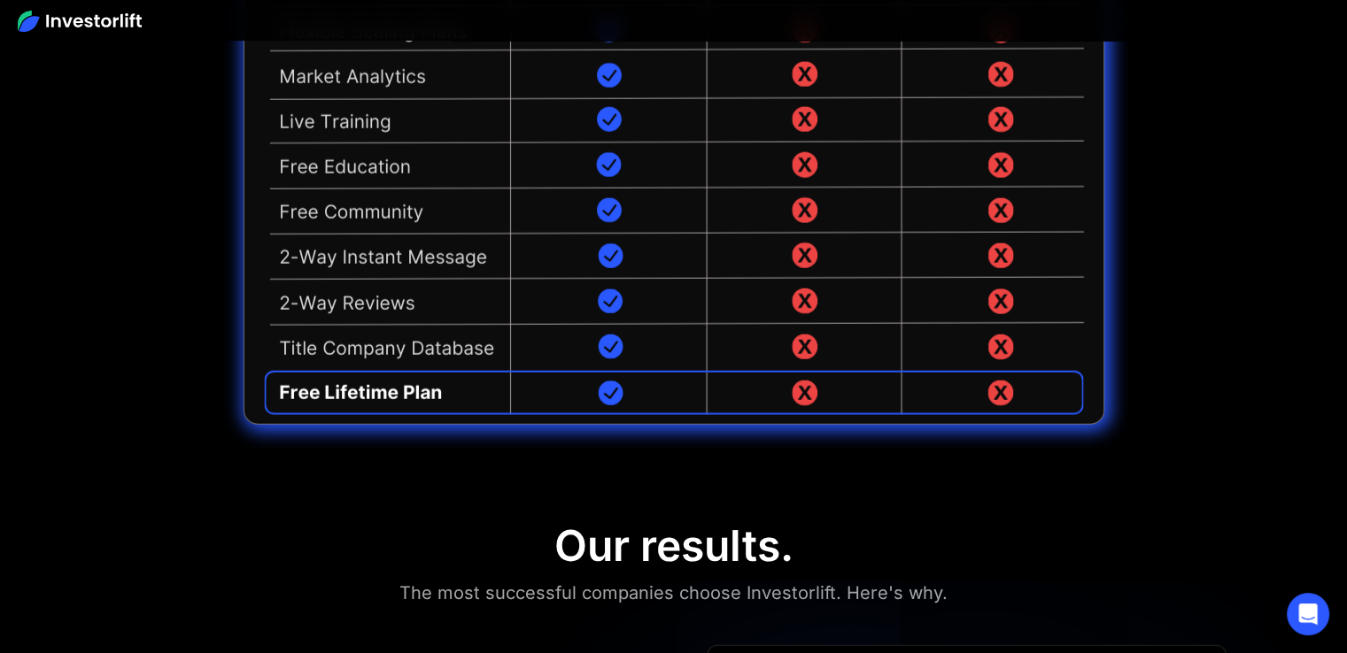
scroll to position [4627, 0]
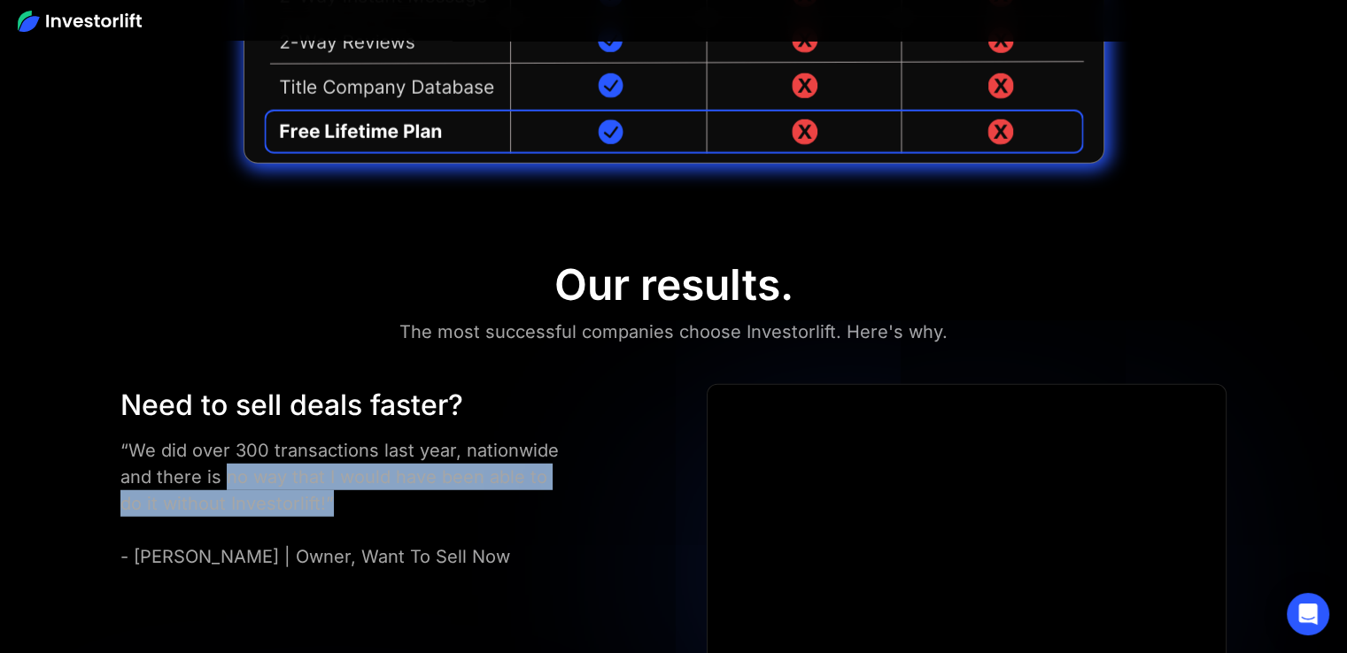
drag, startPoint x: 223, startPoint y: 401, endPoint x: 299, endPoint y: 430, distance: 81.6
click at [299, 437] on div "“We did over 300 transactions last year, nationwide and there is no way that I …" at bounding box center [340, 503] width 440 height 133
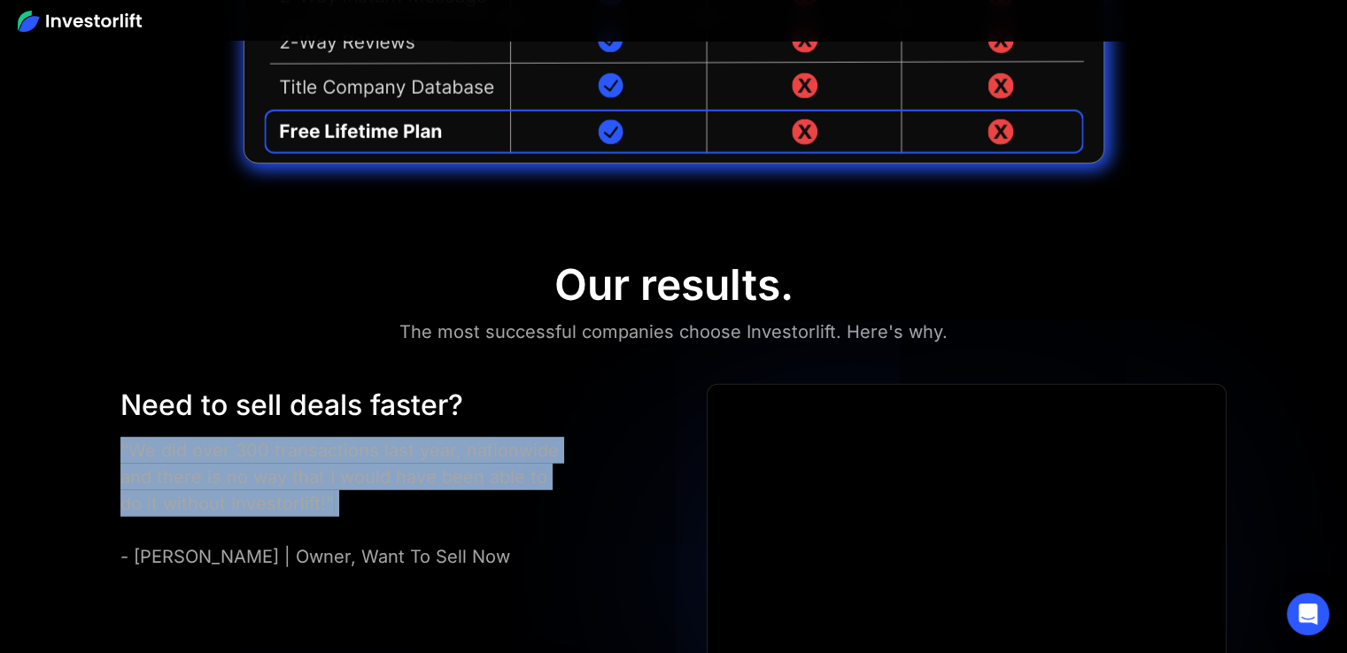
click at [299, 437] on div "“We did over 300 transactions last year, nationwide and there is no way that I …" at bounding box center [340, 503] width 440 height 133
click at [276, 437] on div "“We did over 300 transactions last year, nationwide and there is no way that I …" at bounding box center [340, 503] width 440 height 133
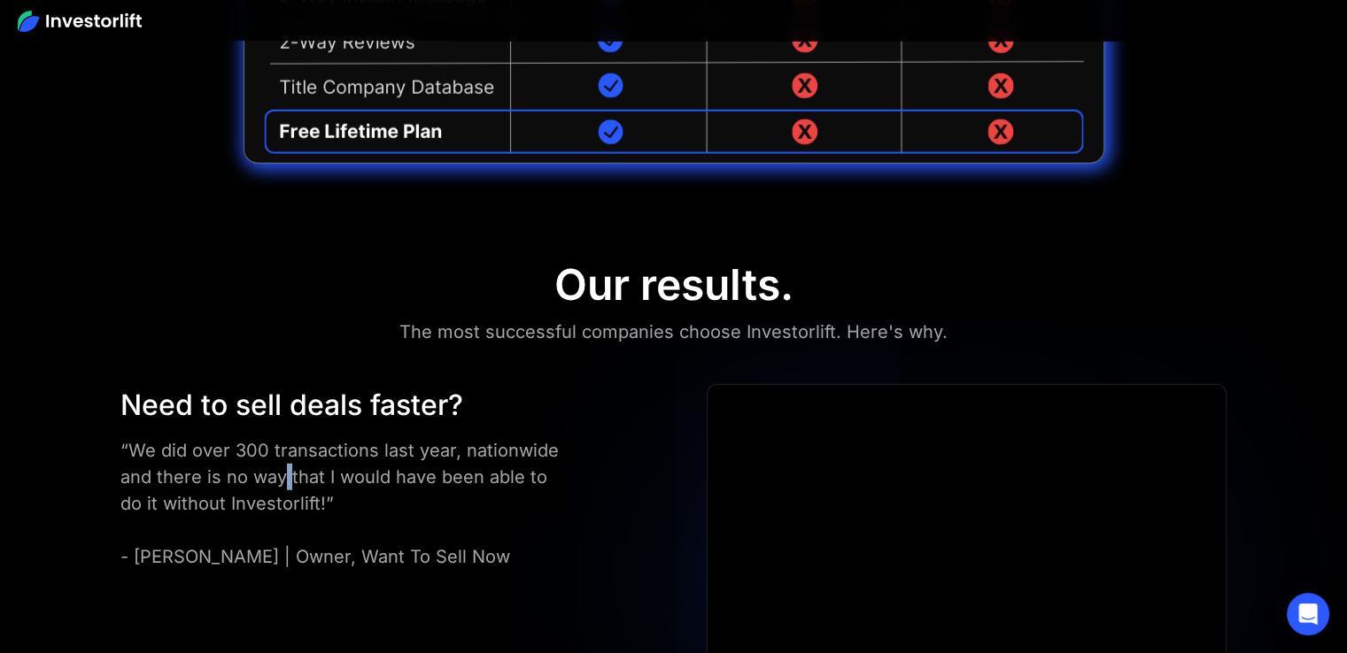
click at [276, 437] on div "“We did over 300 transactions last year, nationwide and there is no way that I …" at bounding box center [340, 503] width 440 height 133
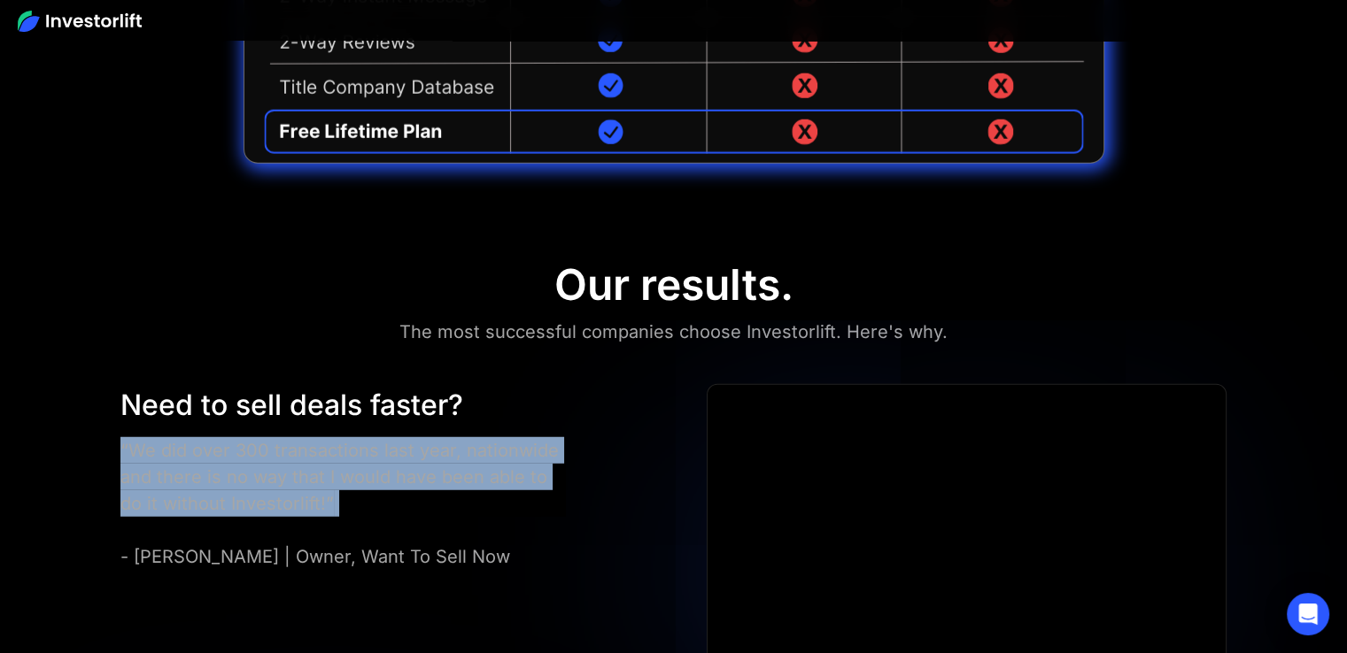
click at [276, 437] on div "“We did over 300 transactions last year, nationwide and there is no way that I …" at bounding box center [340, 503] width 440 height 133
click at [299, 437] on div "“We did over 300 transactions last year, nationwide and there is no way that I …" at bounding box center [340, 503] width 440 height 133
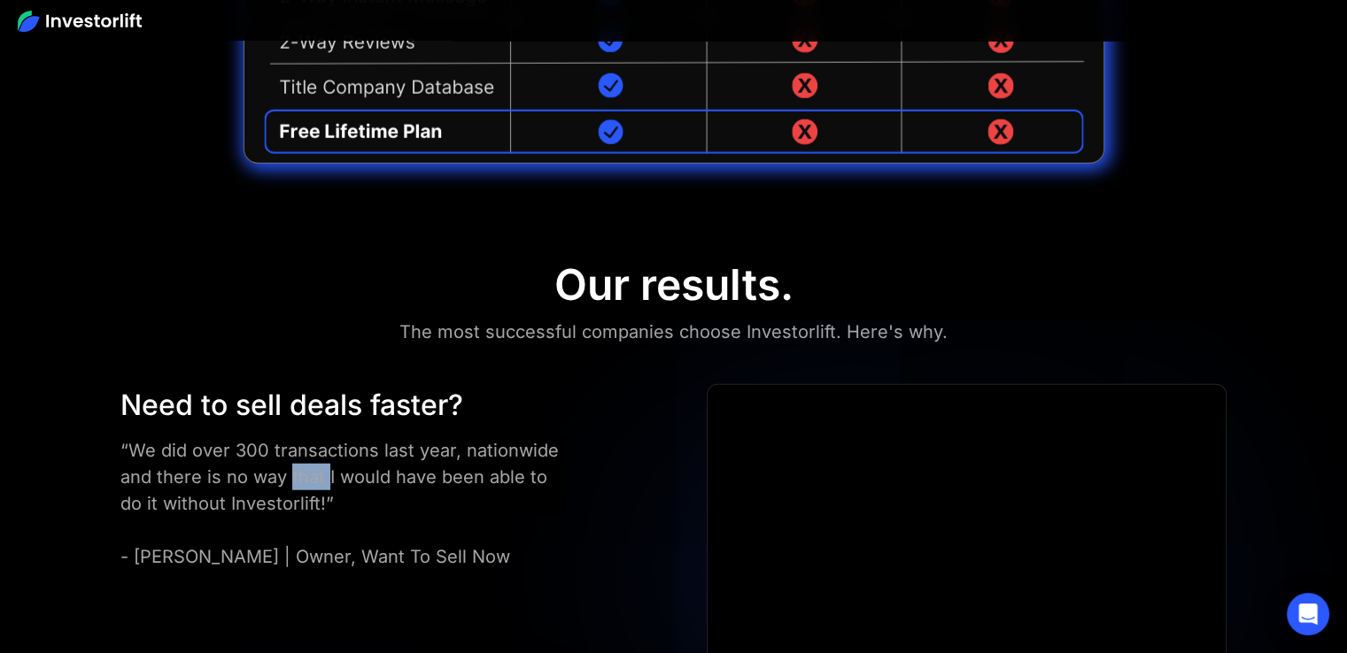
click at [299, 437] on div "“We did over 300 transactions last year, nationwide and there is no way that I …" at bounding box center [340, 503] width 440 height 133
click at [460, 437] on div "“We did over 300 transactions last year, nationwide and there is no way that I …" at bounding box center [340, 503] width 440 height 133
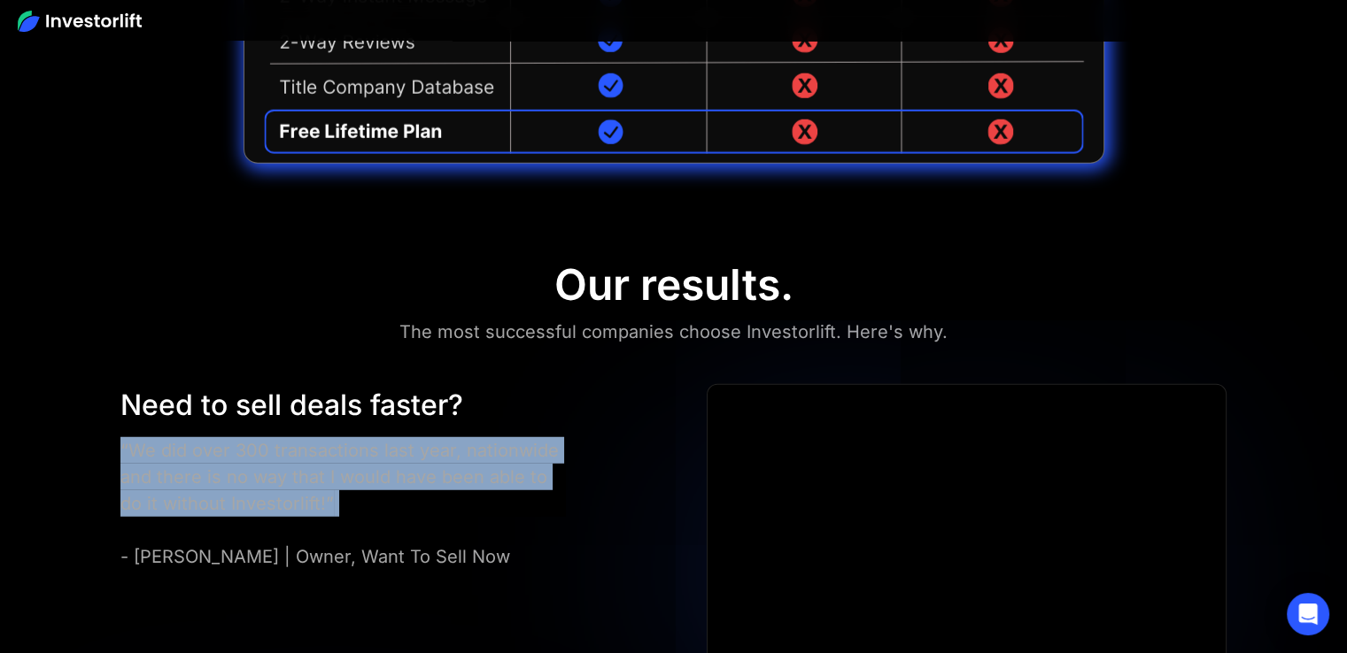
click at [460, 437] on div "“We did over 300 transactions last year, nationwide and there is no way that I …" at bounding box center [340, 503] width 440 height 133
click at [195, 437] on div "“We did over 300 transactions last year, nationwide and there is no way that I …" at bounding box center [340, 503] width 440 height 133
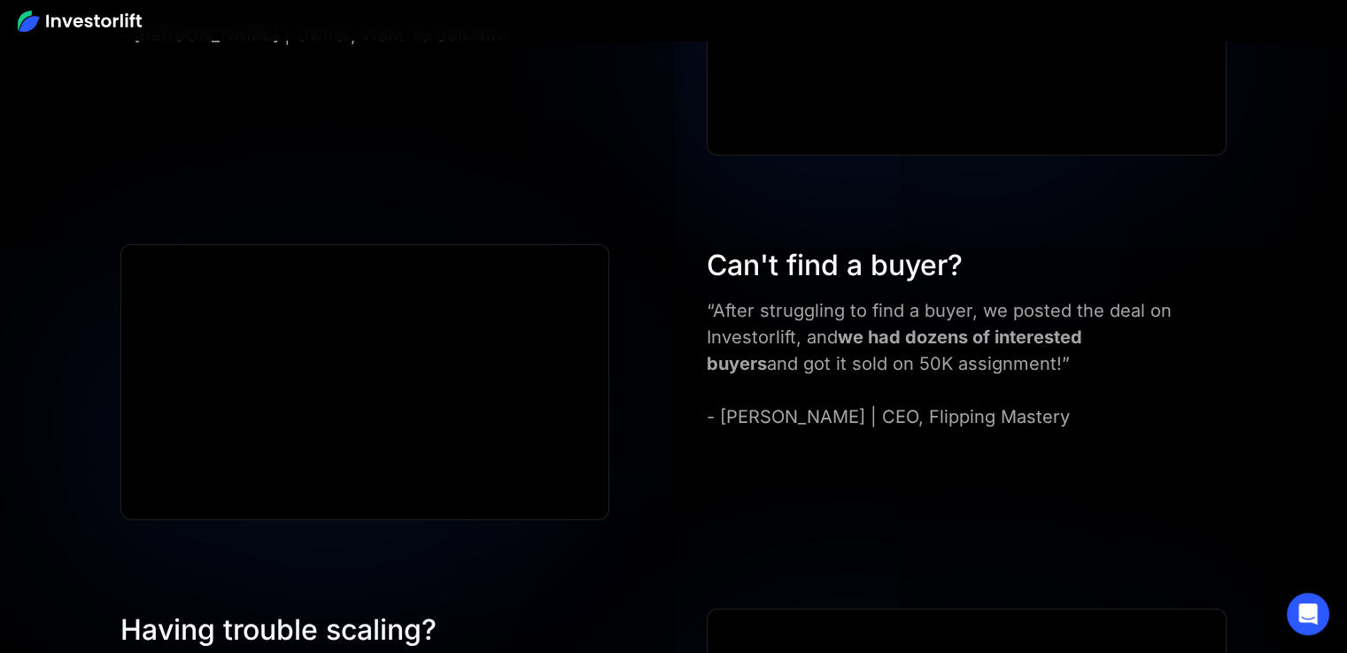
scroll to position [5150, 0]
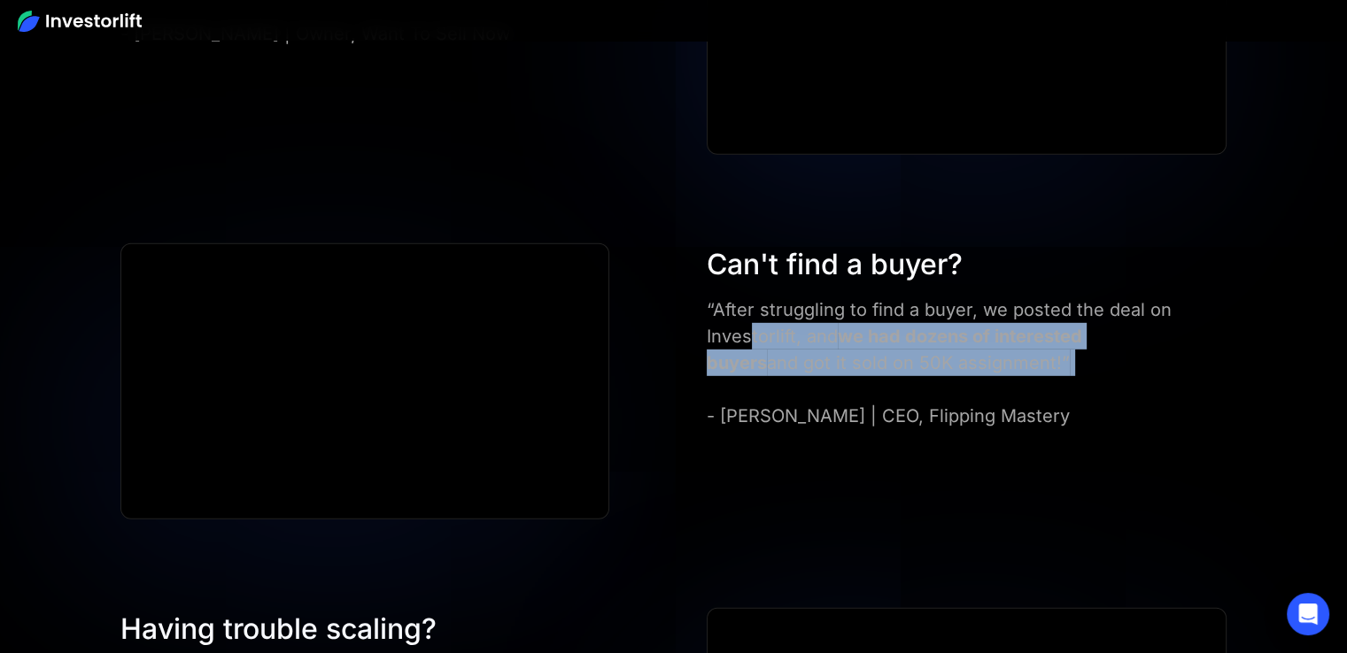
drag, startPoint x: 748, startPoint y: 274, endPoint x: 923, endPoint y: 310, distance: 179.0
click at [923, 310] on div "“After struggling to find a buyer, we posted the deal on Investorlift, and we h…" at bounding box center [941, 363] width 468 height 133
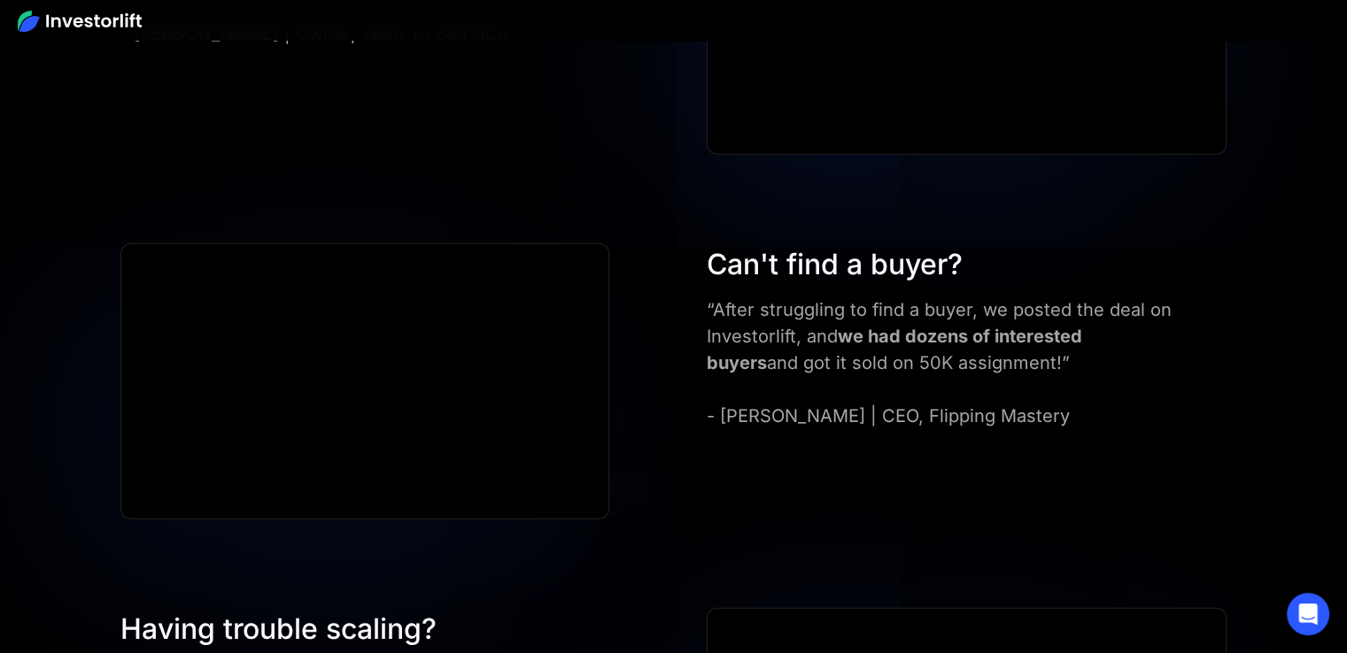
click at [829, 243] on div "Can't find a buyer?" at bounding box center [941, 264] width 468 height 43
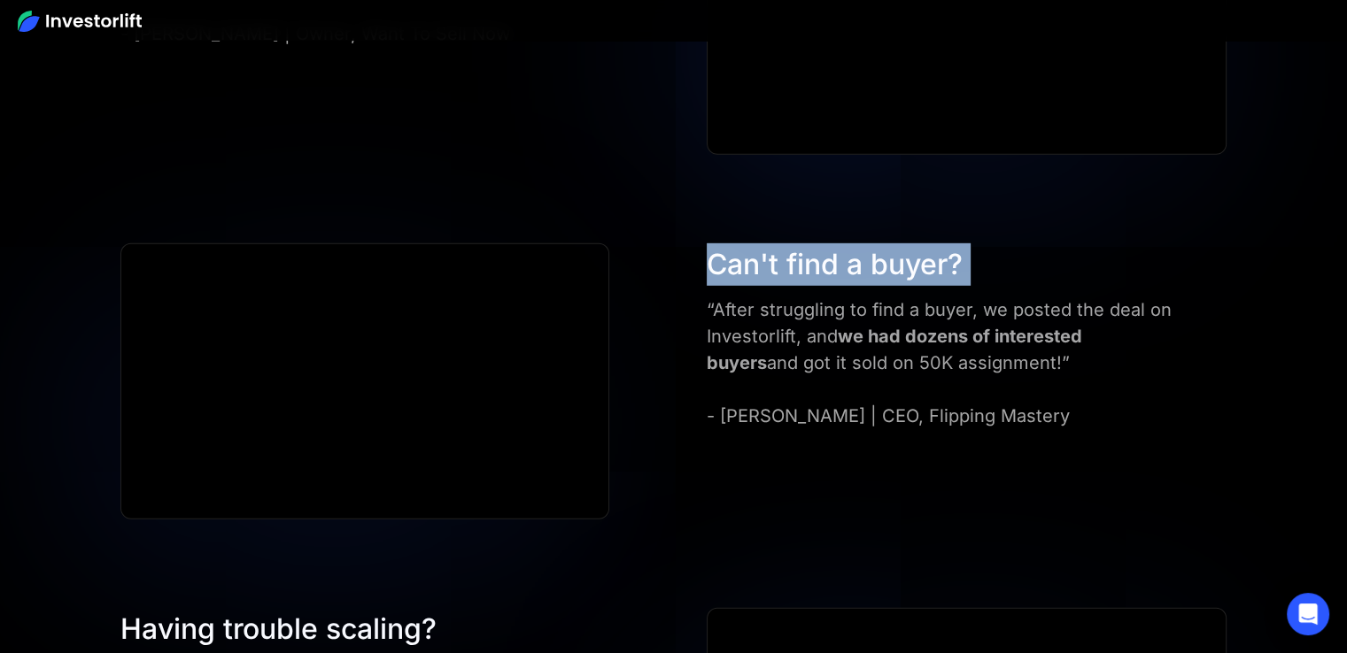
click at [829, 243] on div "Can't find a buyer?" at bounding box center [941, 264] width 468 height 43
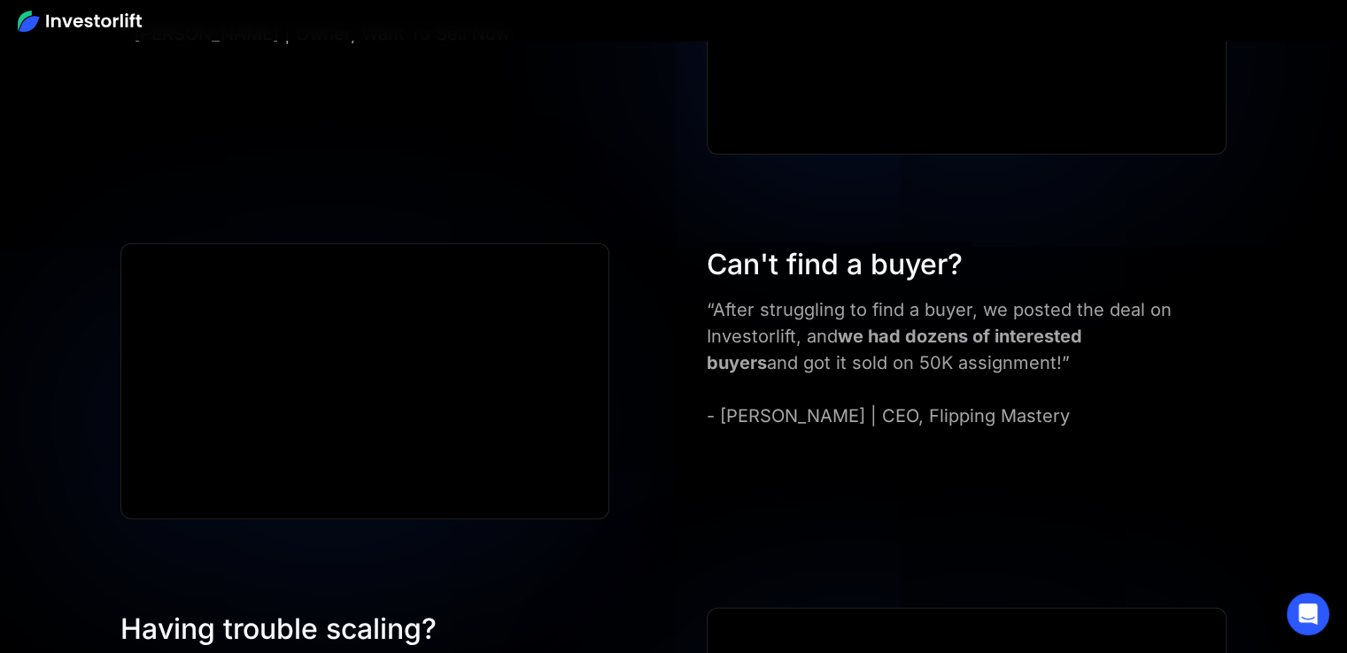
click at [833, 297] on div "“After struggling to find a buyer, we posted the deal on Investorlift, and we h…" at bounding box center [941, 363] width 468 height 133
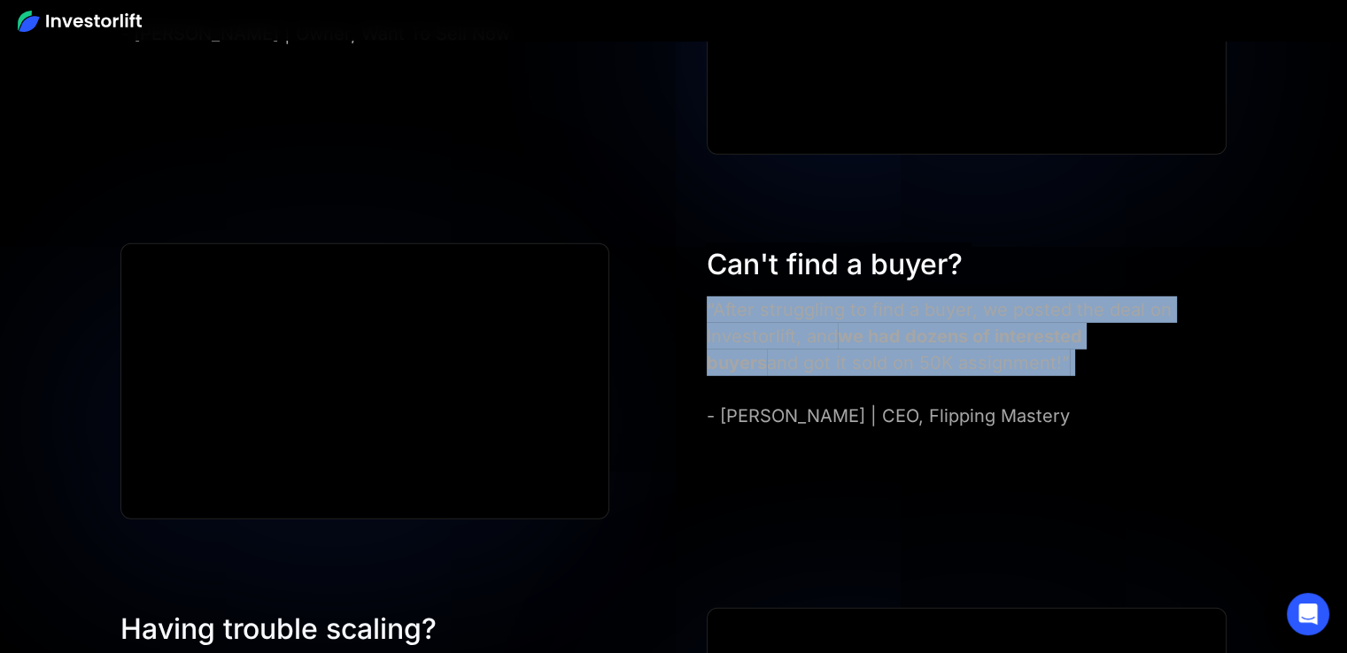
click at [833, 297] on div "“After struggling to find a buyer, we posted the deal on Investorlift, and we h…" at bounding box center [941, 363] width 468 height 133
click at [882, 327] on div "“After struggling to find a buyer, we posted the deal on Investorlift, and we h…" at bounding box center [941, 363] width 468 height 133
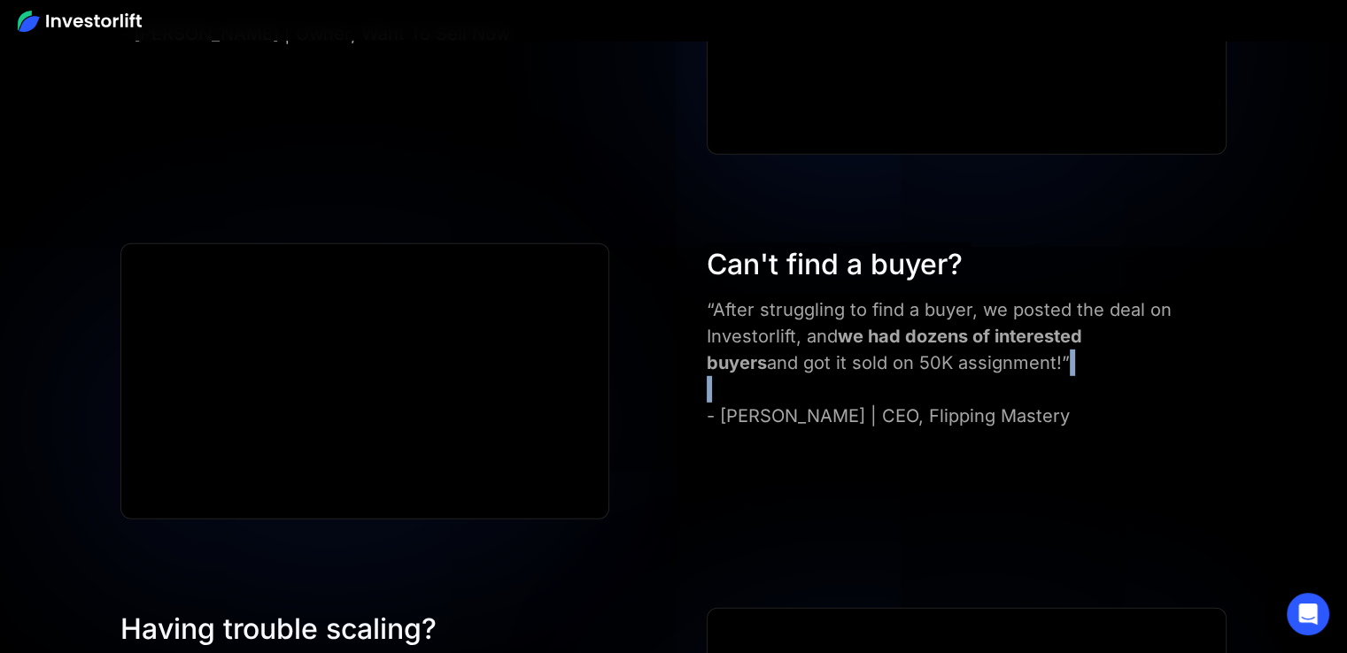
click at [882, 327] on div "“After struggling to find a buyer, we posted the deal on Investorlift, and we h…" at bounding box center [941, 363] width 468 height 133
click at [823, 368] on div "Can't find a buyer? “After struggling to find a buyer, we posted the deal on In…" at bounding box center [673, 381] width 1212 height 277
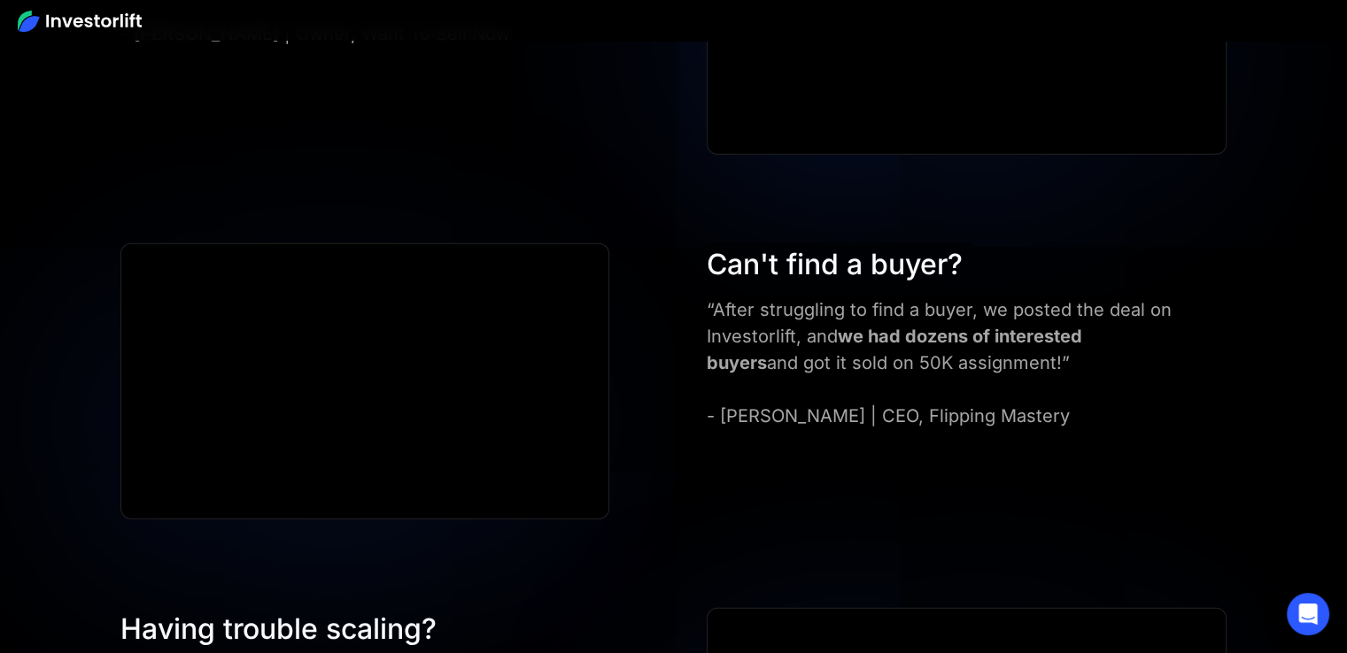
click at [778, 336] on div "“After struggling to find a buyer, we posted the deal on Investorlift, and we h…" at bounding box center [941, 363] width 468 height 133
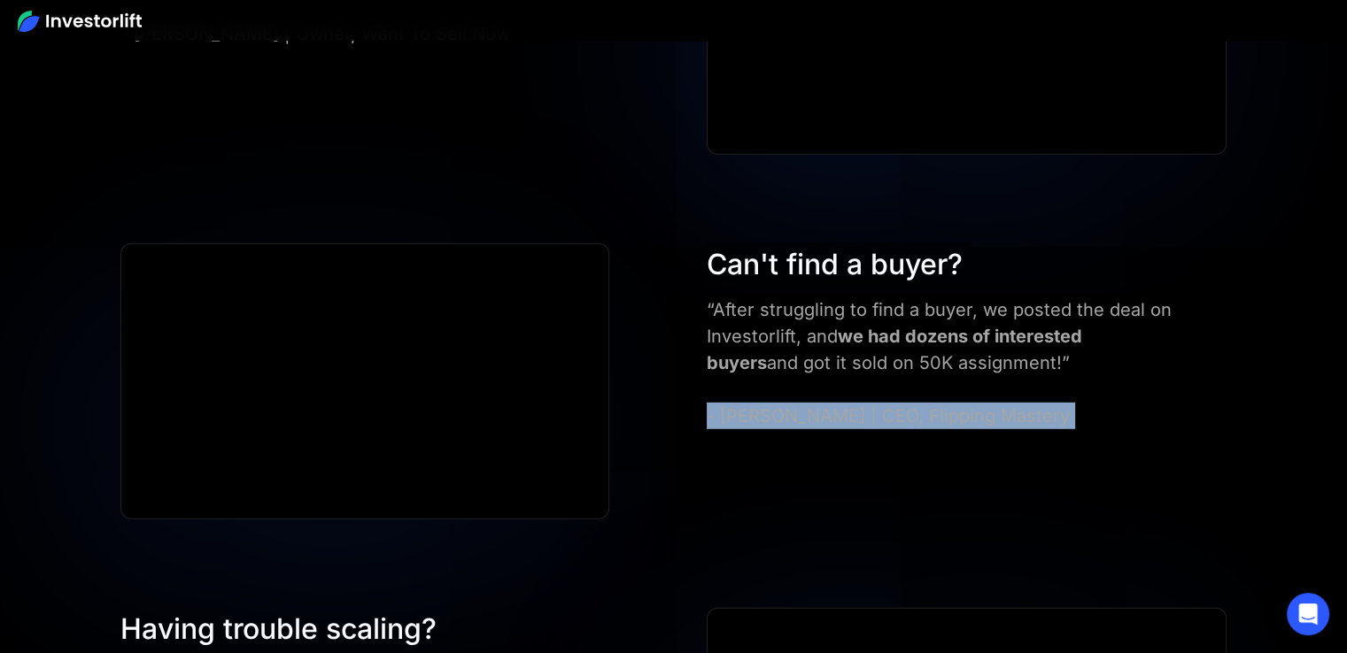
click at [778, 336] on div "“After struggling to find a buyer, we posted the deal on Investorlift, and we h…" at bounding box center [941, 363] width 468 height 133
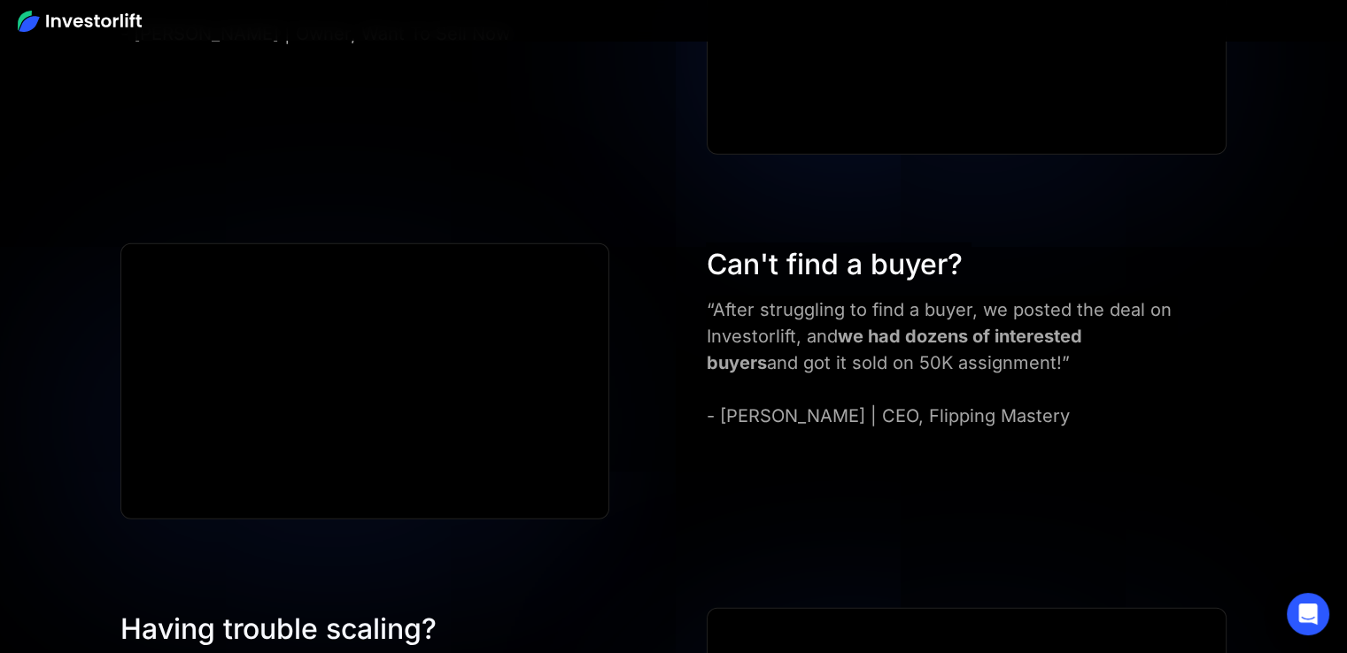
click at [921, 315] on div "“After struggling to find a buyer, we posted the deal on Investorlift, and we h…" at bounding box center [941, 363] width 468 height 133
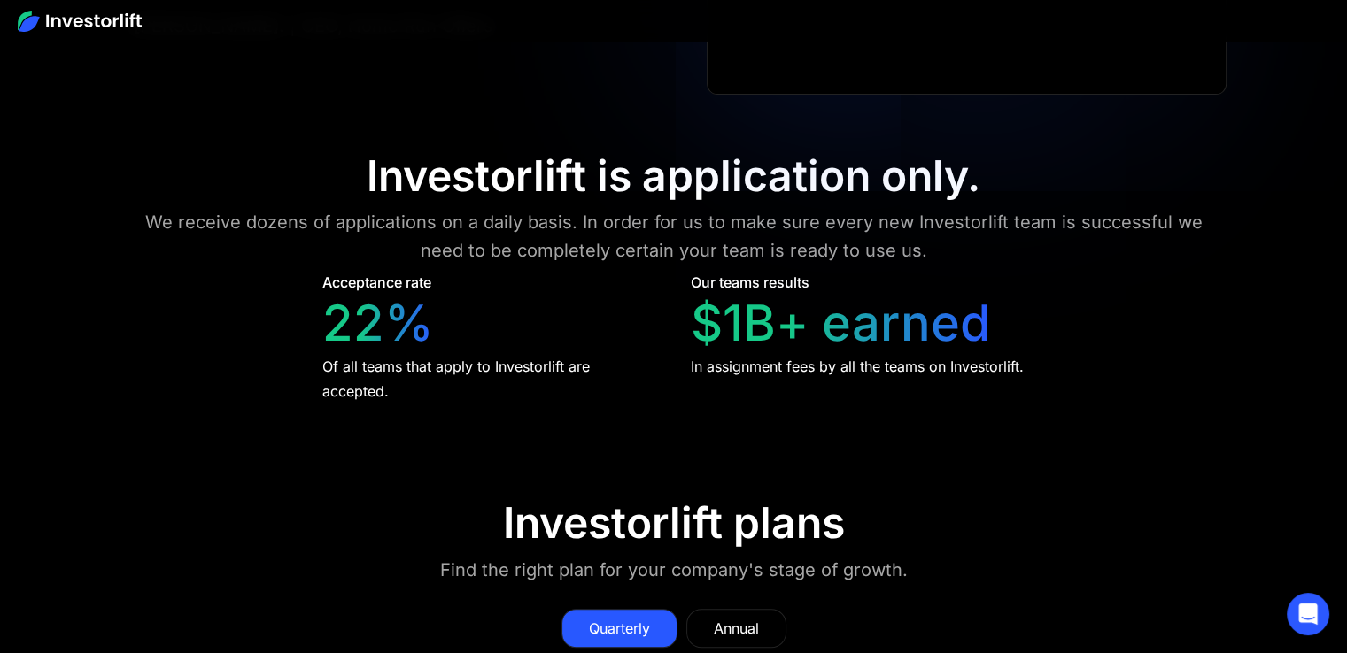
scroll to position [7456, 0]
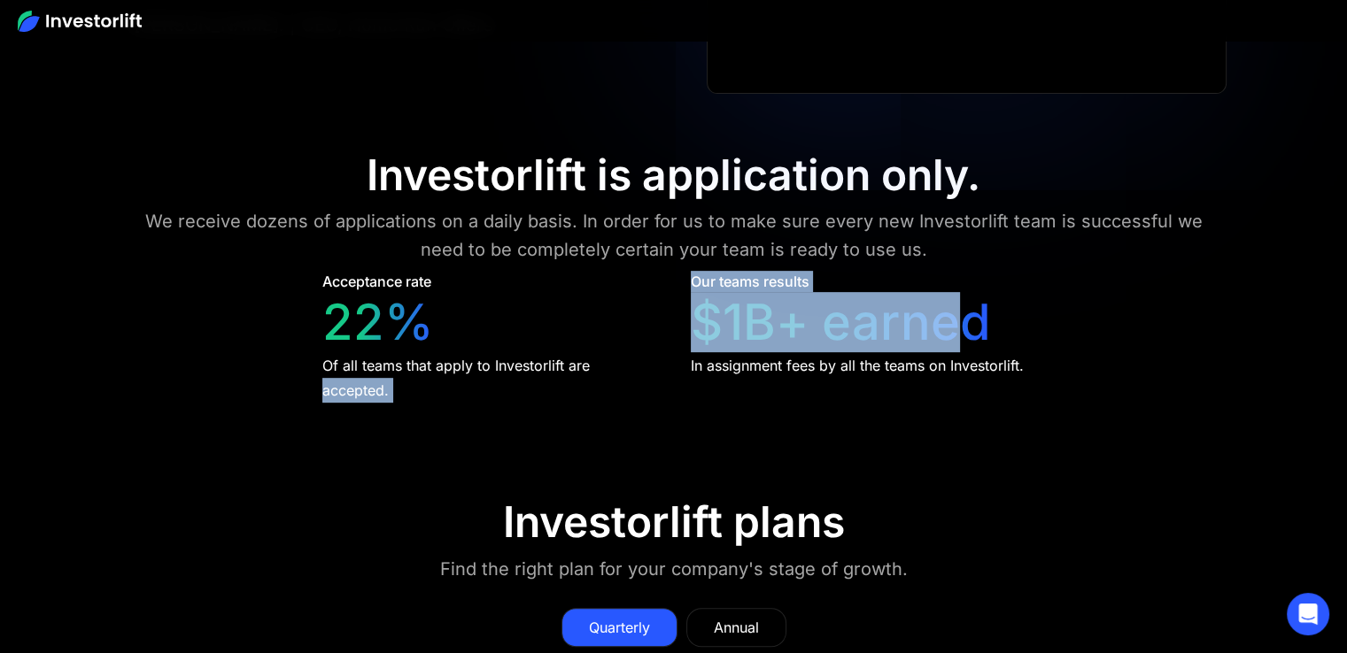
drag, startPoint x: 663, startPoint y: 263, endPoint x: 974, endPoint y: 266, distance: 310.8
click at [974, 271] on div "Acceptance rate 22% Of all teams that apply to Investorlift are accepted. Our t…" at bounding box center [673, 337] width 703 height 132
click at [903, 293] on div "$1B+ earned" at bounding box center [841, 322] width 300 height 59
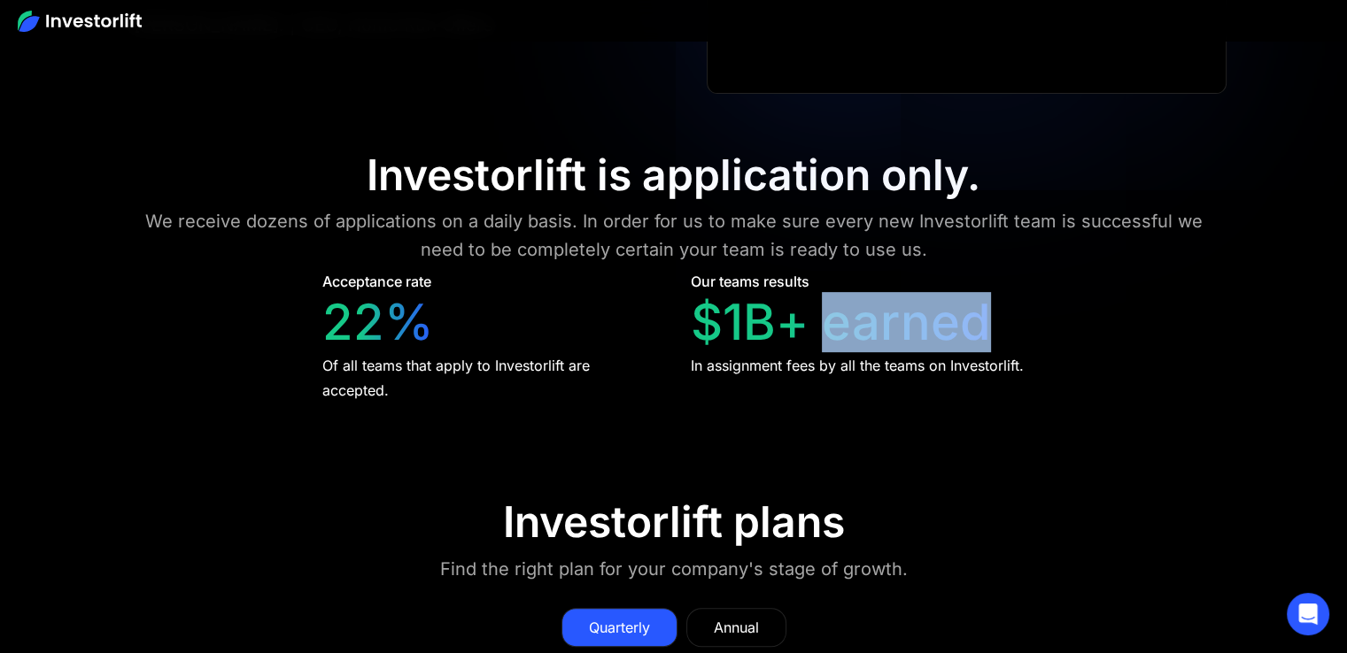
click at [903, 293] on div "$1B+ earned" at bounding box center [841, 322] width 300 height 59
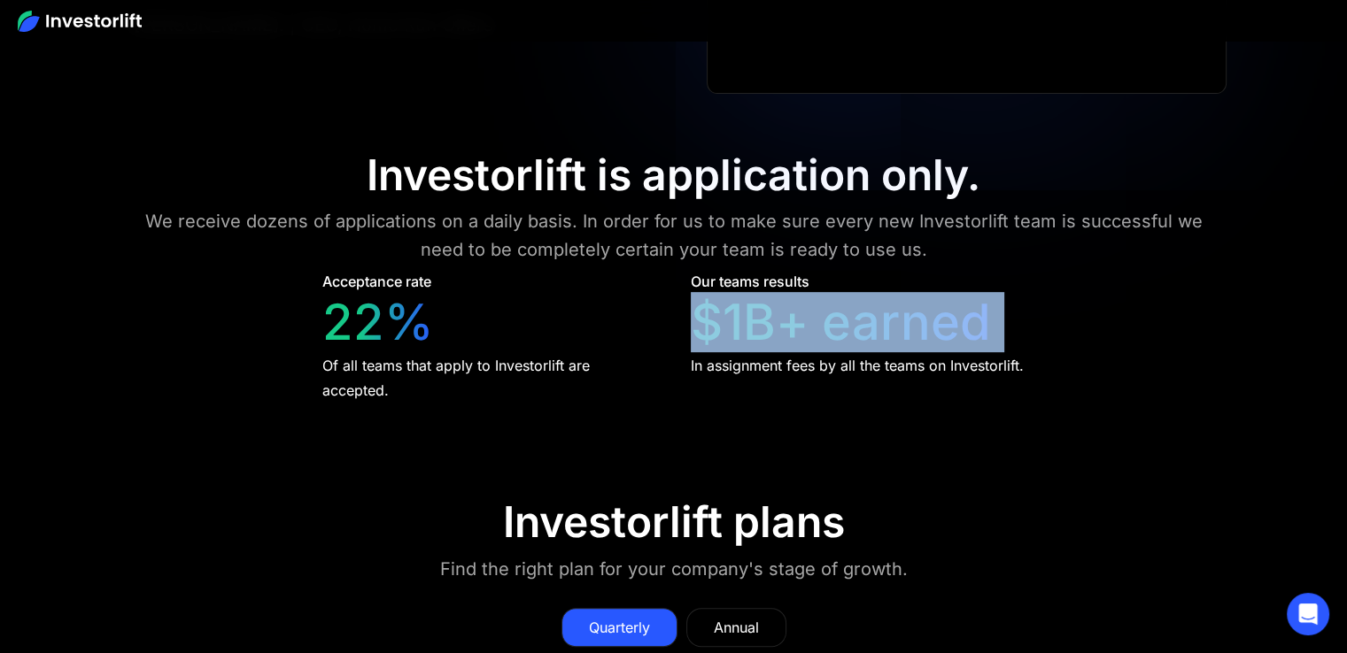
click at [903, 293] on div "$1B+ earned" at bounding box center [841, 322] width 300 height 59
click at [858, 293] on div "$1B+ earned" at bounding box center [841, 322] width 300 height 59
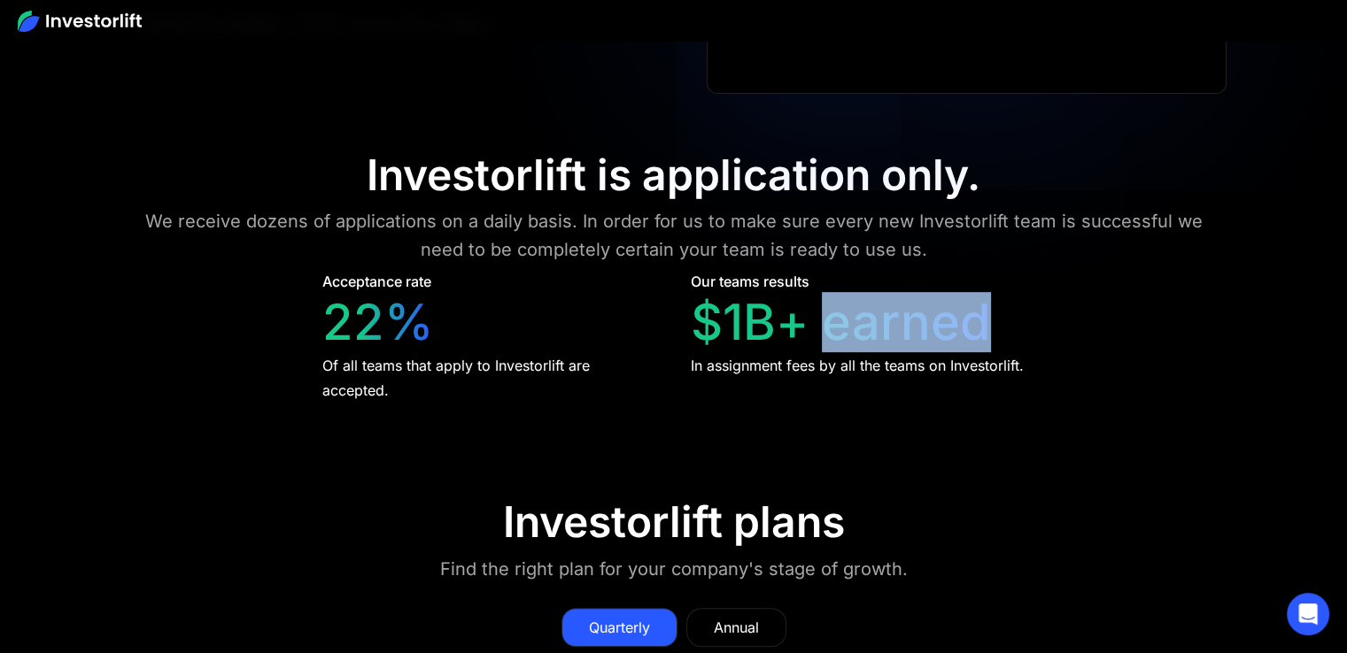
click at [858, 293] on div "$1B+ earned" at bounding box center [841, 322] width 300 height 59
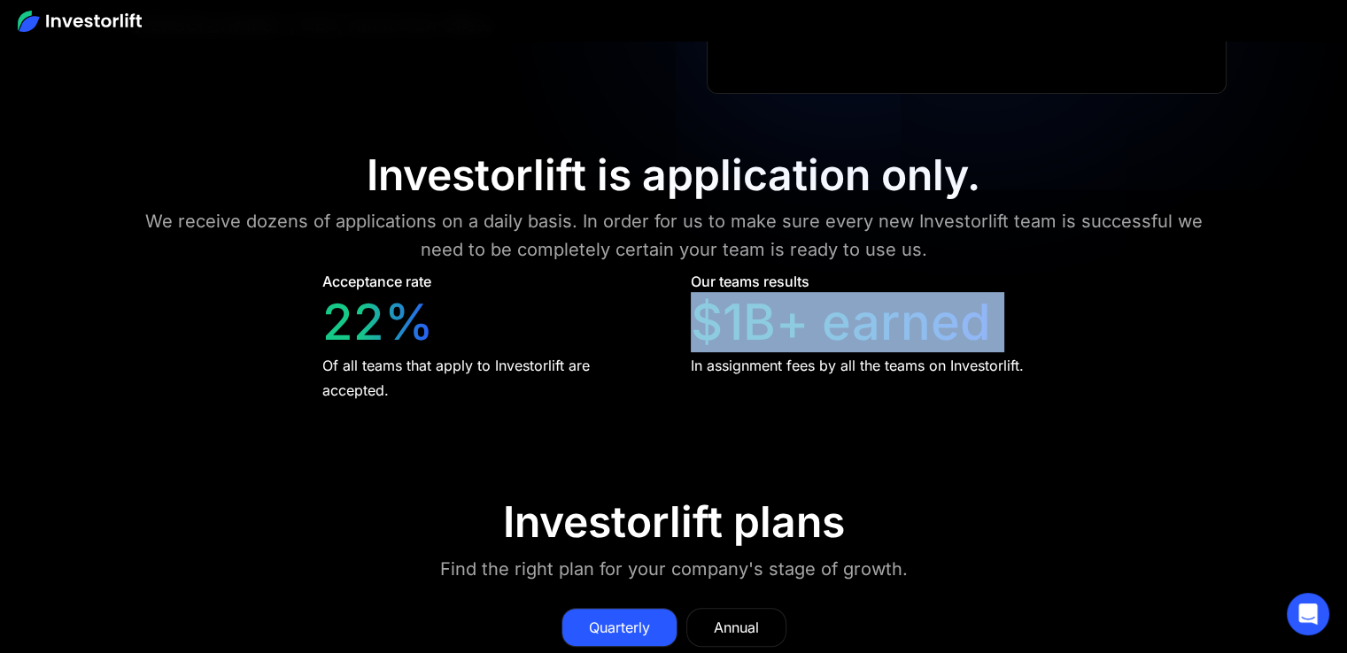
click at [858, 293] on div "$1B+ earned" at bounding box center [841, 322] width 300 height 59
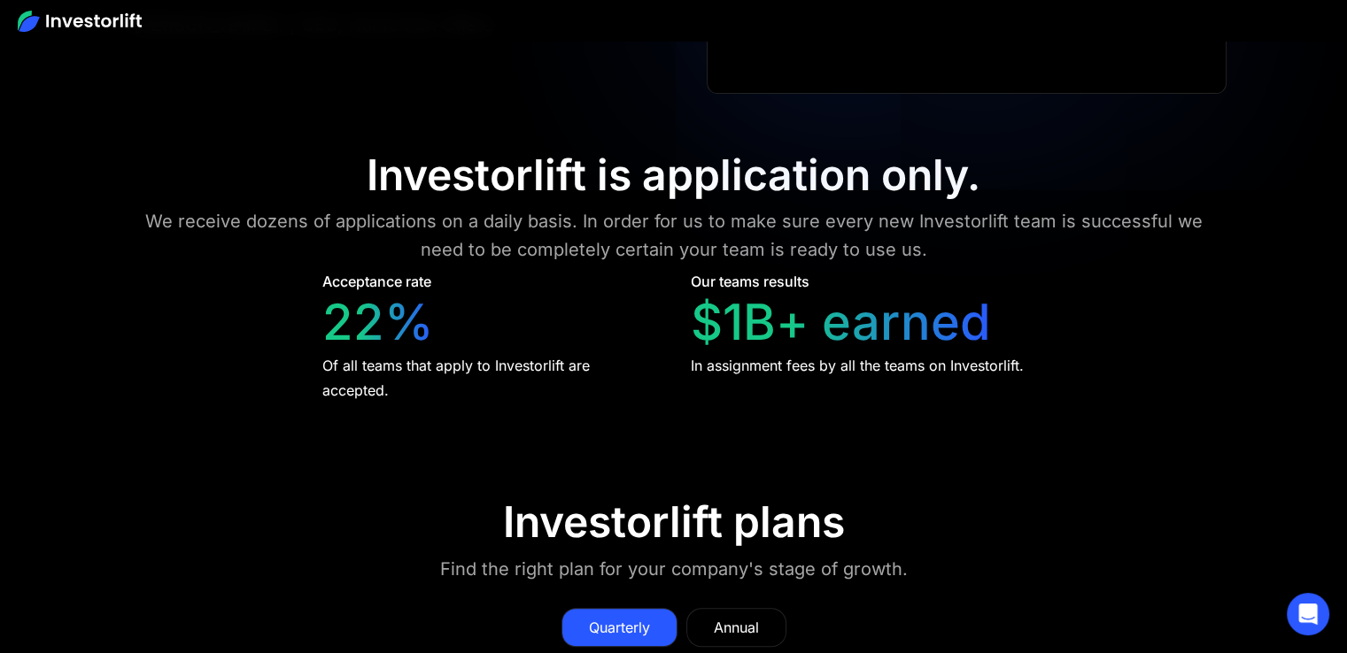
click at [850, 353] on div "In assignment fees by all the teams on Investorlift." at bounding box center [857, 365] width 333 height 25
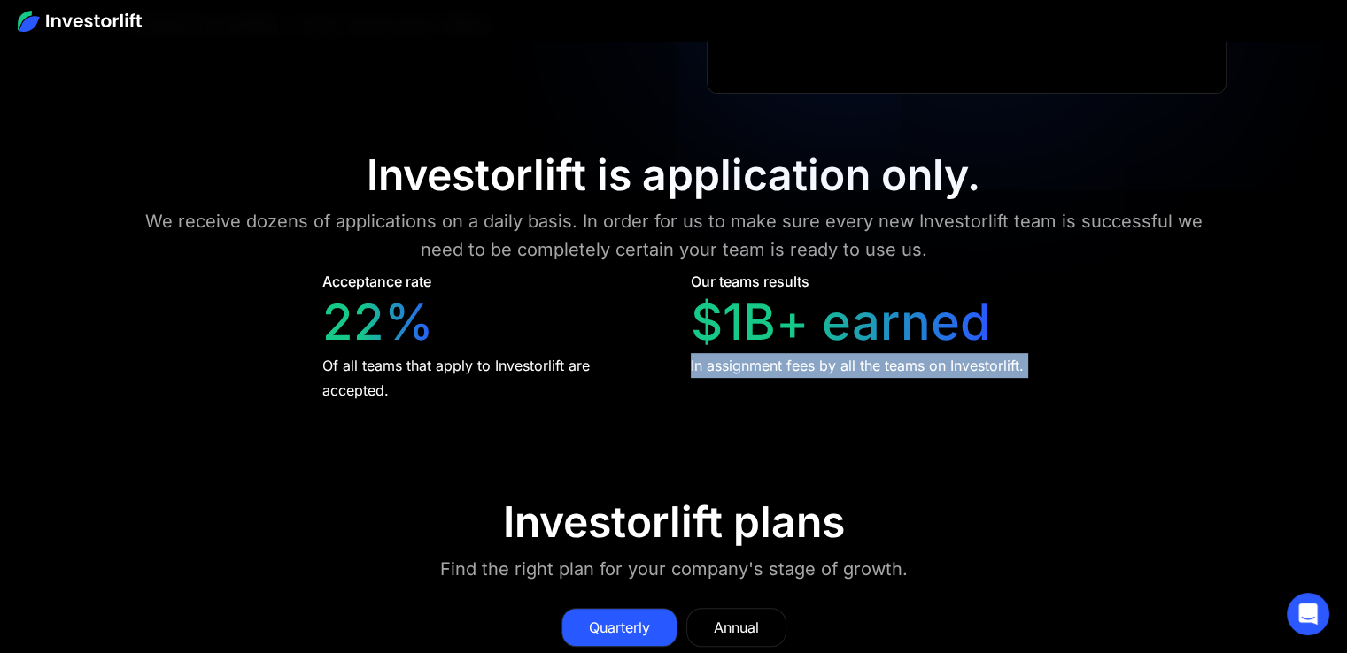
click at [850, 353] on div "In assignment fees by all the teams on Investorlift." at bounding box center [857, 365] width 333 height 25
click at [738, 353] on div "In assignment fees by all the teams on Investorlift." at bounding box center [857, 365] width 333 height 25
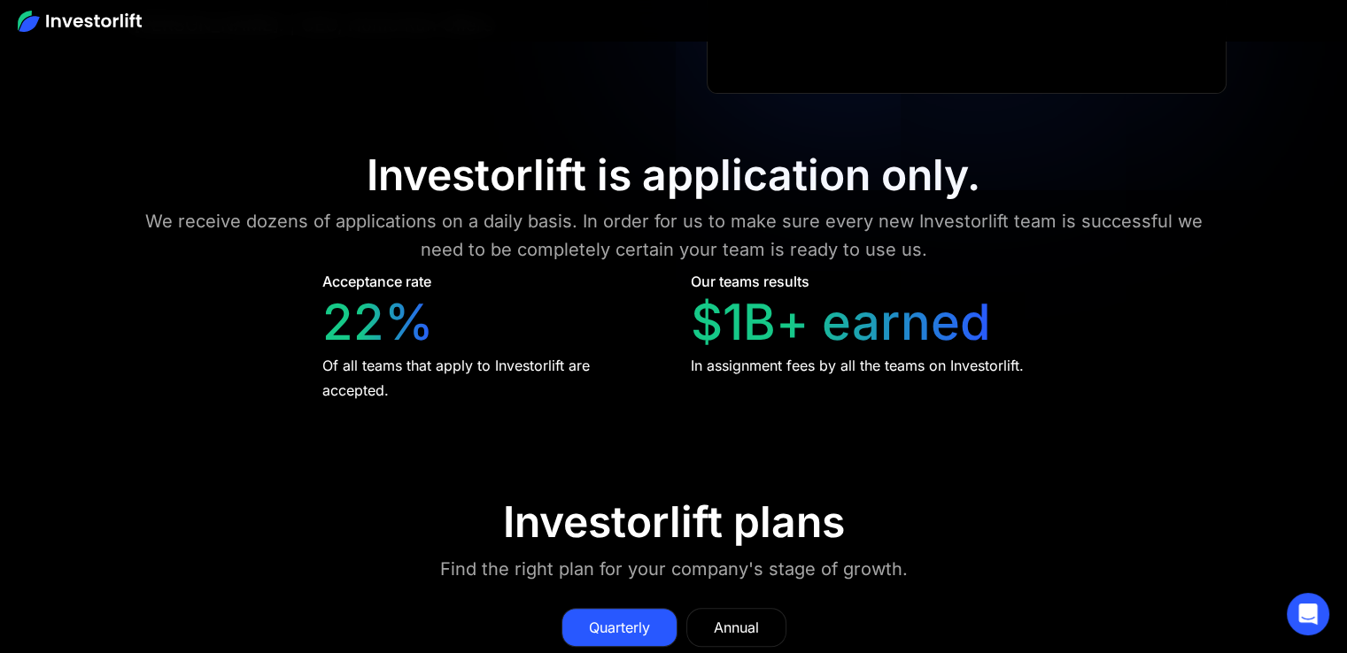
click at [506, 275] on div "Acceptance rate 22% Of all teams that apply to Investorlift are accepted." at bounding box center [490, 337] width 336 height 132
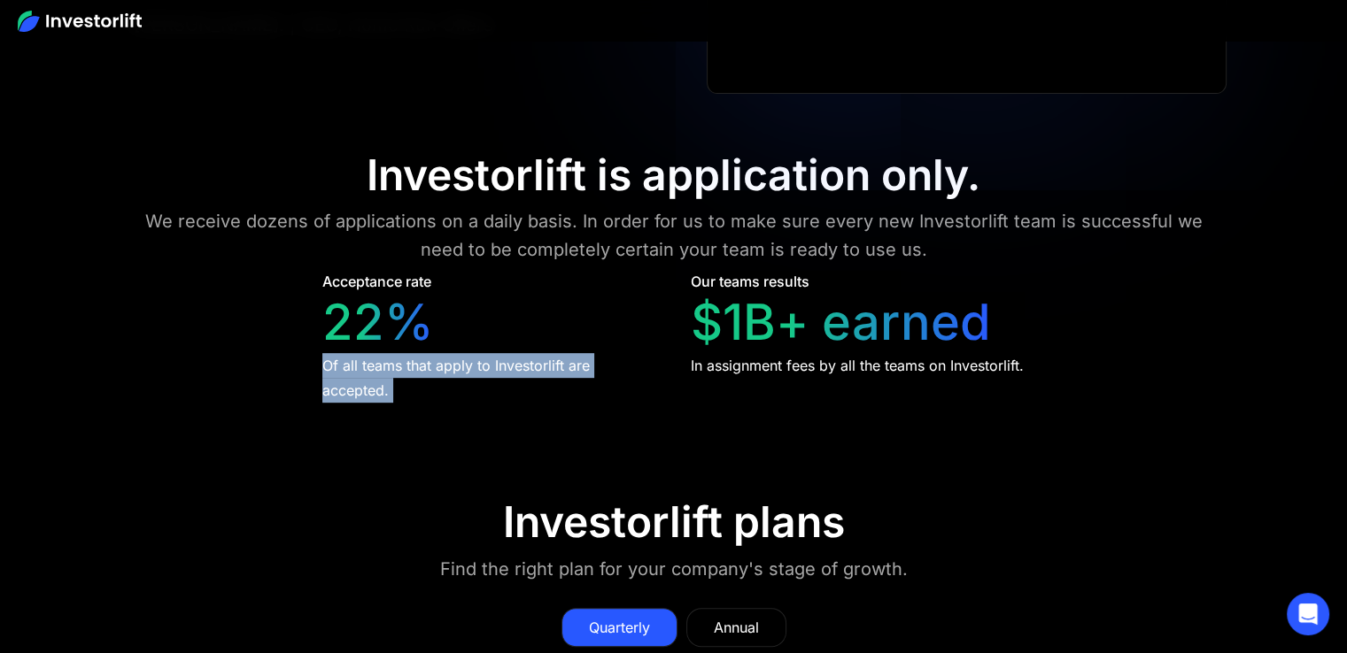
click at [506, 275] on div "Acceptance rate 22% Of all teams that apply to Investorlift are accepted." at bounding box center [490, 337] width 336 height 132
click at [524, 353] on div "Of all teams that apply to Investorlift are accepted." at bounding box center [490, 378] width 336 height 50
drag, startPoint x: 524, startPoint y: 291, endPoint x: 567, endPoint y: 330, distance: 57.7
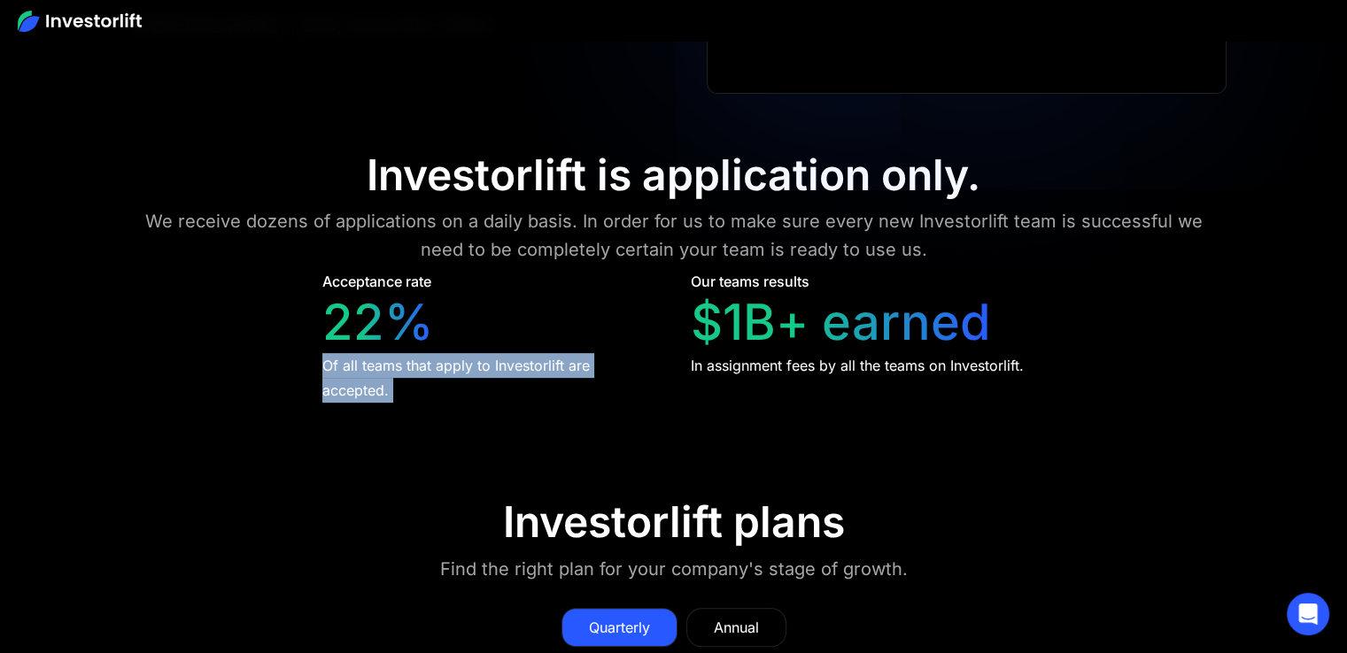
click at [524, 353] on div "Of all teams that apply to Investorlift are accepted." at bounding box center [490, 378] width 336 height 50
click at [567, 353] on div "Of all teams that apply to Investorlift are accepted." at bounding box center [490, 378] width 336 height 50
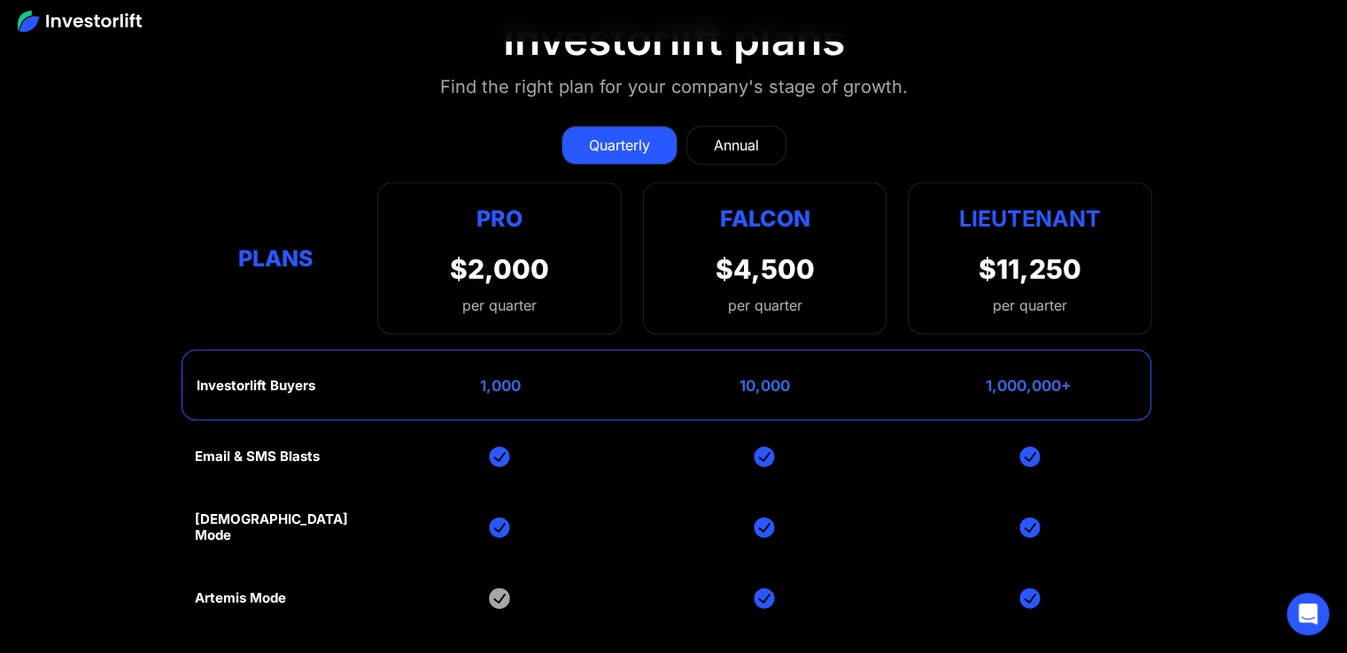
scroll to position [7924, 0]
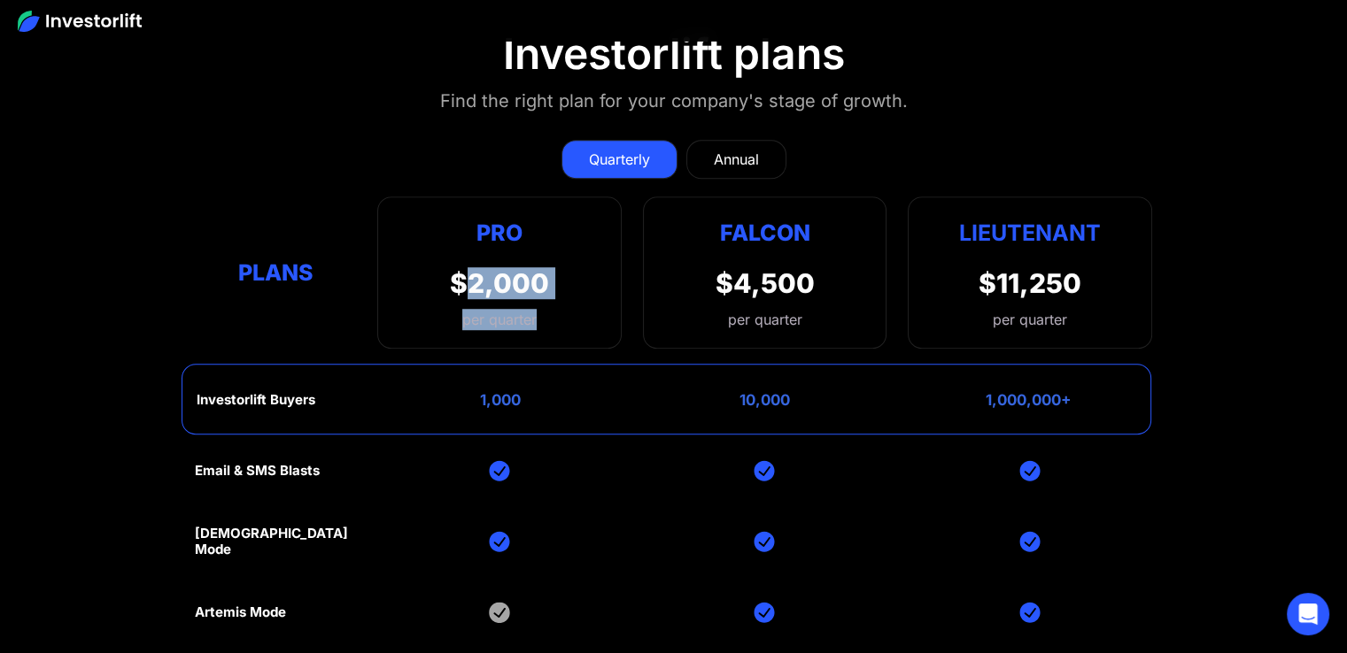
drag, startPoint x: 462, startPoint y: 196, endPoint x: 653, endPoint y: 291, distance: 213.0
click at [651, 290] on div "Quarterly Annual Plans Pro $2,000 per quarter Pro Falcon Ltnt. Users 3 10 Unltd…" at bounding box center [673, 526] width 957 height 809
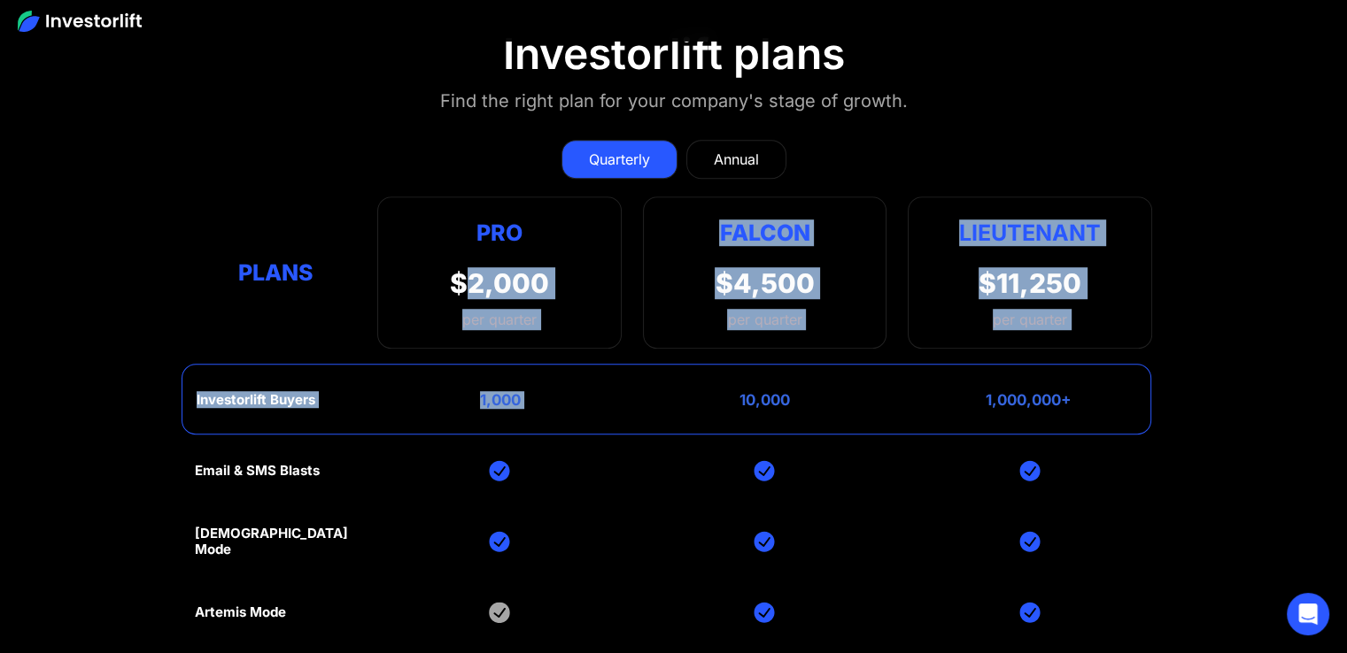
click at [653, 364] on div "Investorlift Buyers 1,000 10,000 1,000,000+" at bounding box center [667, 399] width 970 height 71
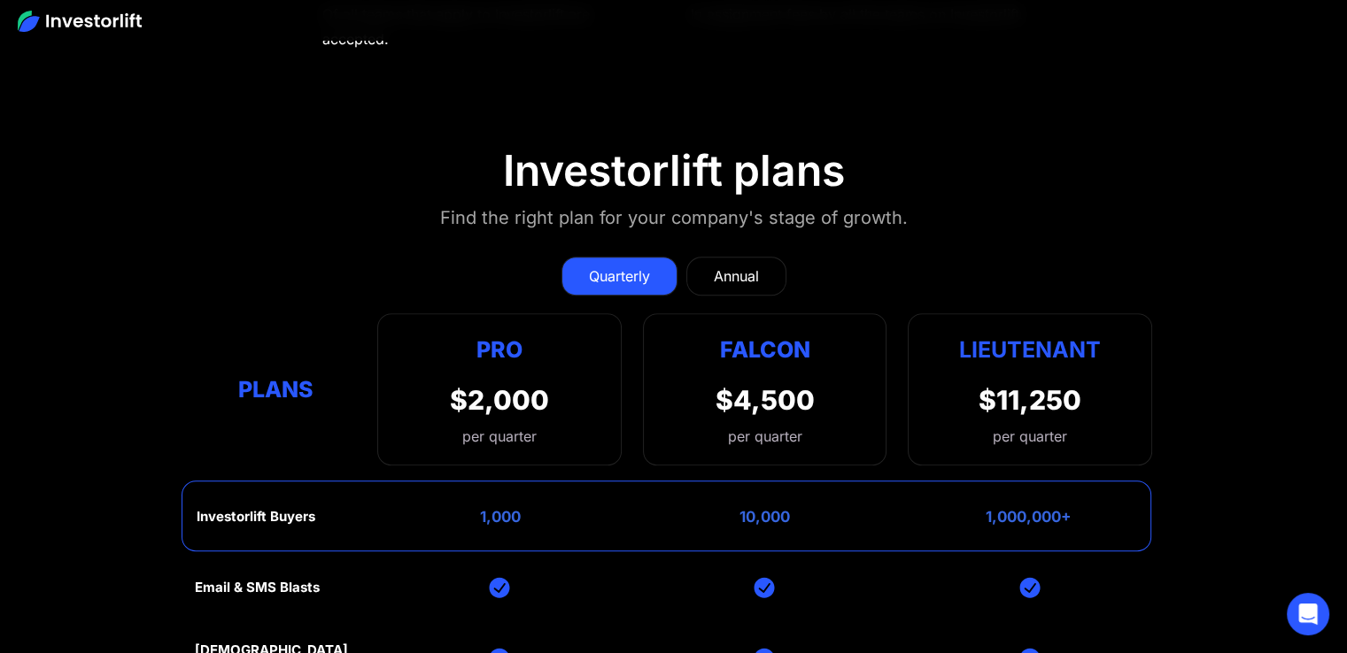
scroll to position [7766, 0]
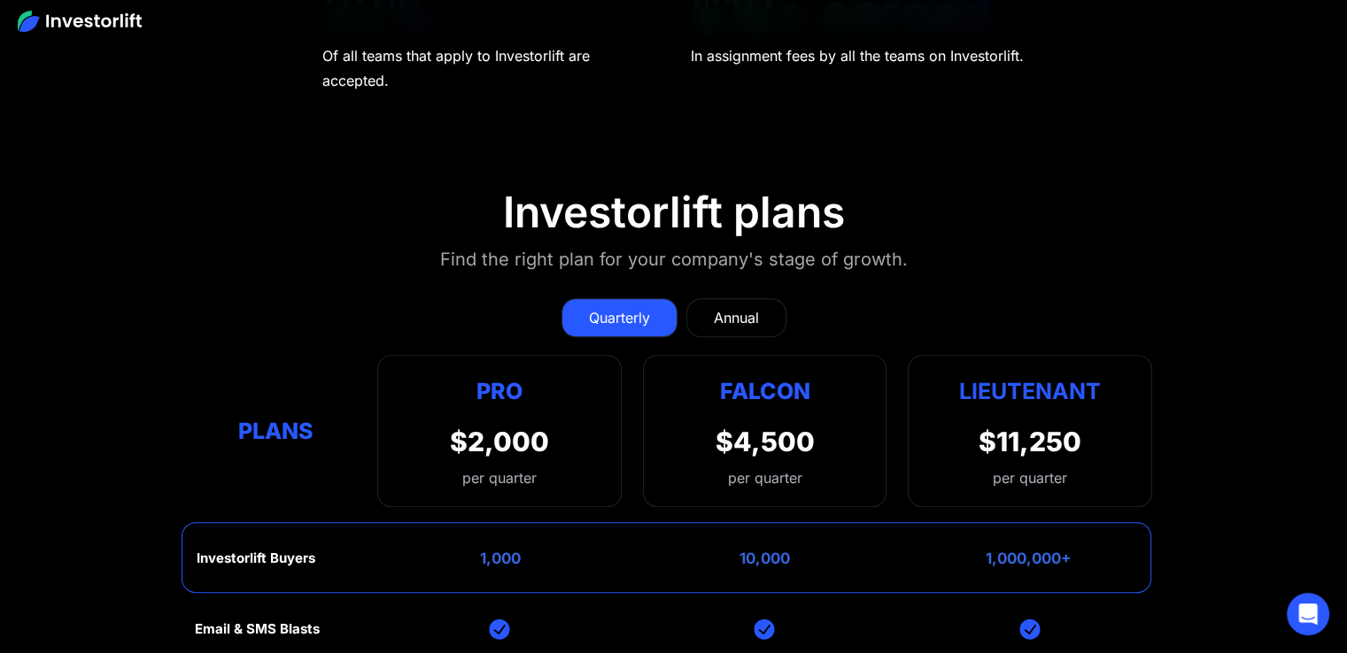
click at [727, 307] on div "Annual" at bounding box center [736, 317] width 45 height 21
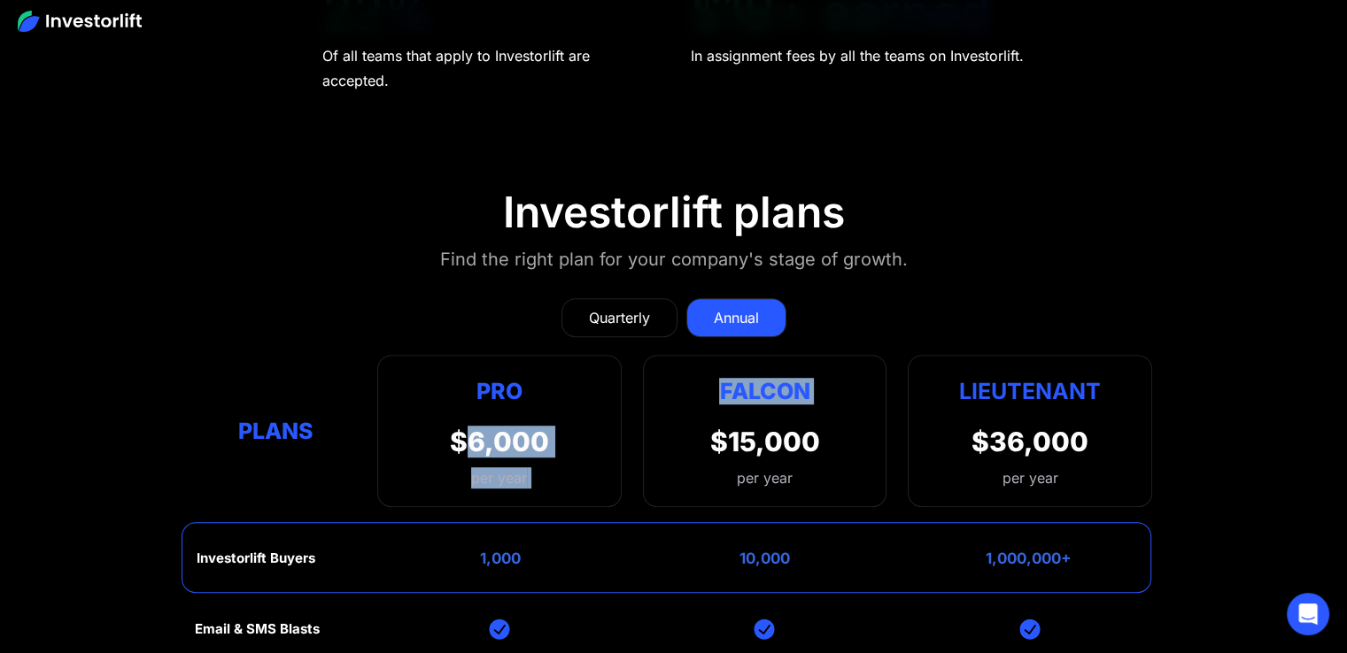
drag, startPoint x: 471, startPoint y: 377, endPoint x: 729, endPoint y: 444, distance: 266.3
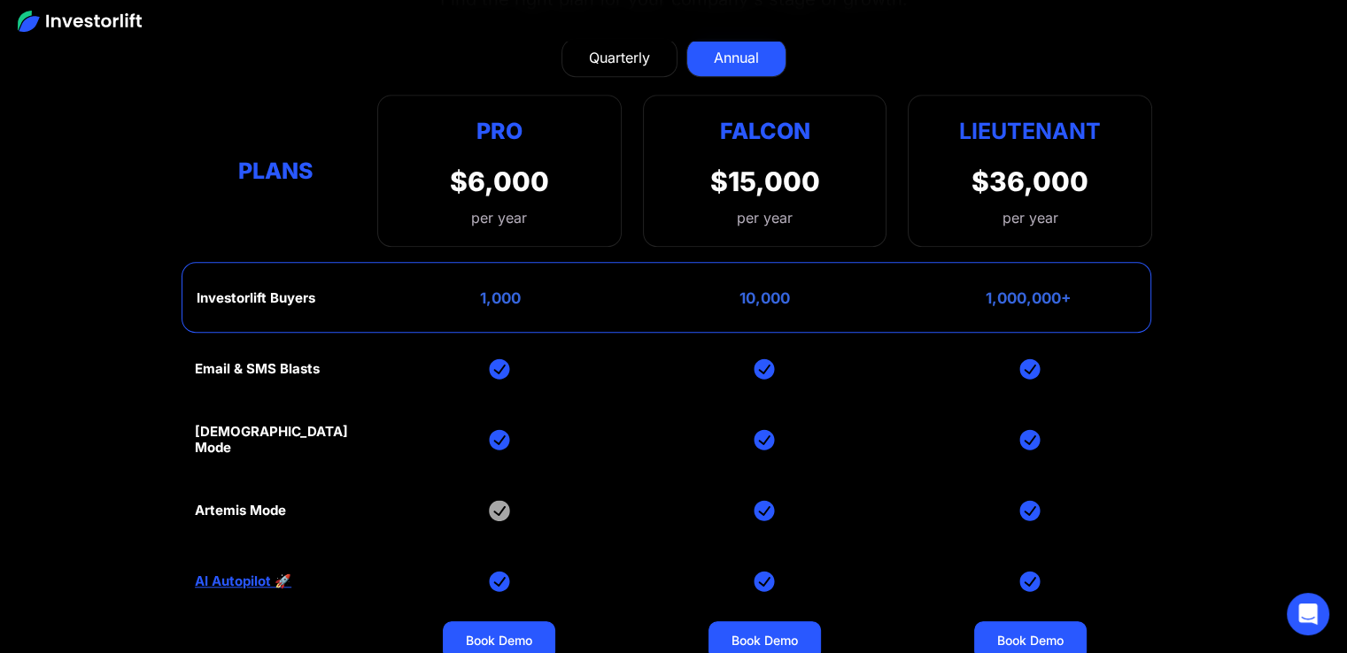
scroll to position [8028, 0]
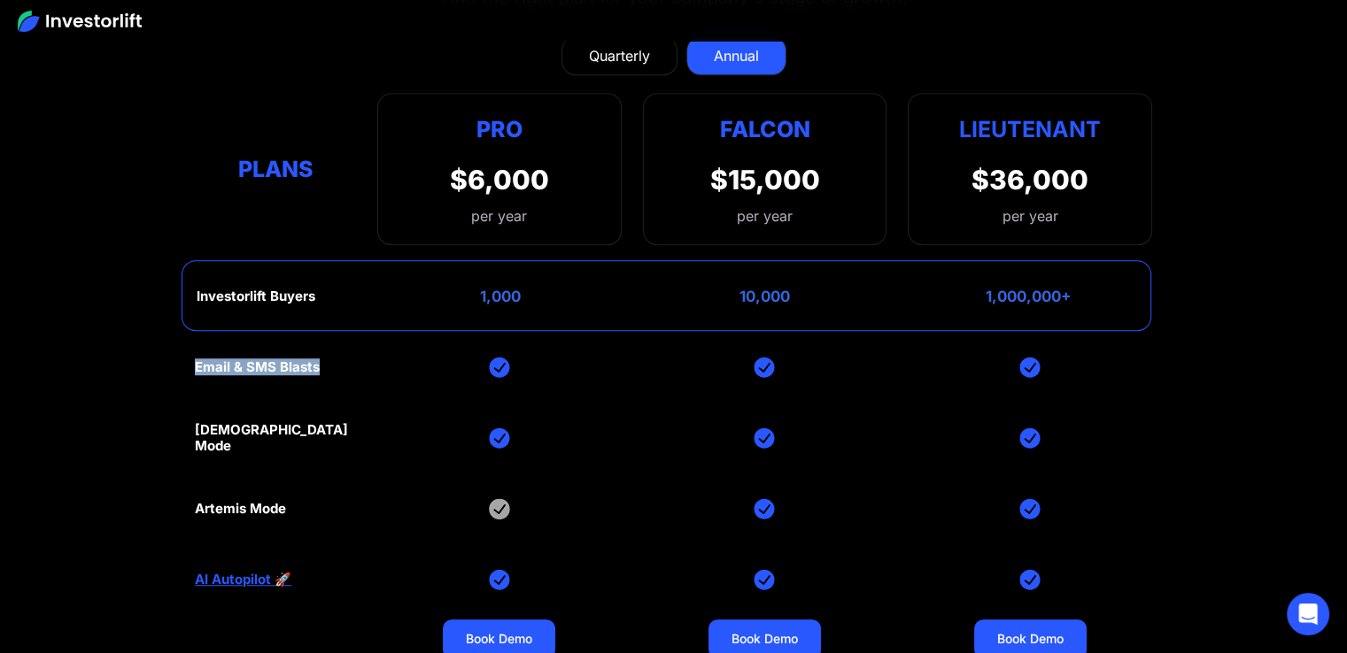
drag, startPoint x: 226, startPoint y: 297, endPoint x: 383, endPoint y: 296, distance: 156.7
click at [383, 296] on section "Investorlift plans Find the right plan for your company's stage of growth. Quar…" at bounding box center [673, 363] width 1347 height 963
click at [273, 332] on div "Email & SMS Blasts God Mode Artemis Mode AI Autopilot 🚀 Book Demo Book Demo Boo…" at bounding box center [673, 580] width 957 height 496
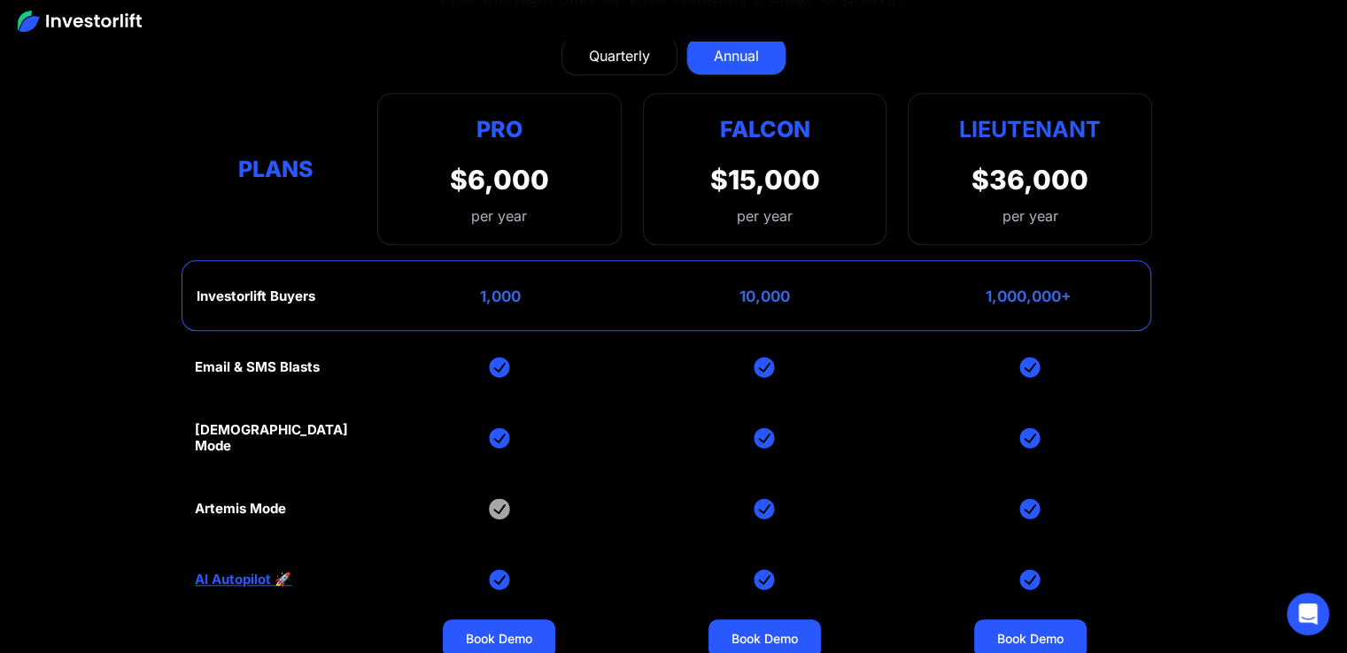
click at [290, 373] on div "Email & SMS Blasts God Mode Artemis Mode AI Autopilot 🚀 Book Demo Book Demo Boo…" at bounding box center [673, 580] width 957 height 496
click at [290, 451] on div "Email & SMS Blasts God Mode Artemis Mode AI Autopilot 🚀 Book Demo Book Demo Boo…" at bounding box center [673, 580] width 957 height 496
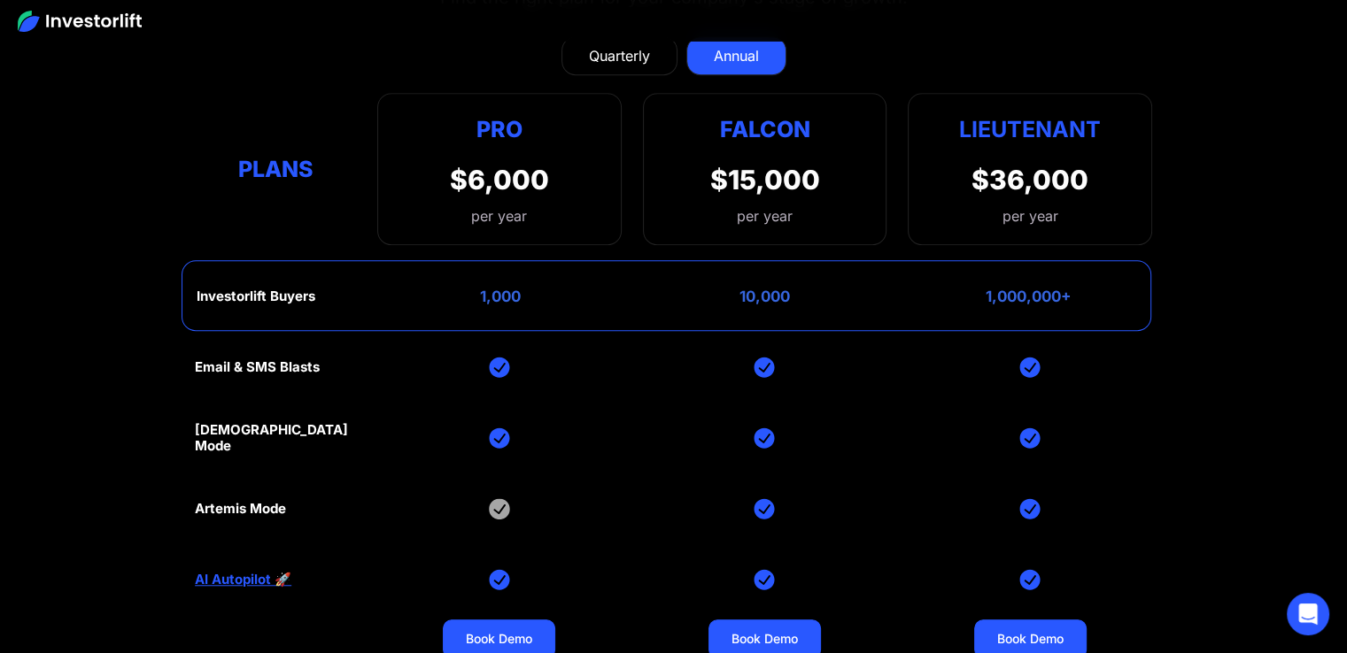
click at [290, 451] on div "Email & SMS Blasts God Mode Artemis Mode AI Autopilot 🚀 Book Demo Book Demo Boo…" at bounding box center [673, 580] width 957 height 496
click at [404, 454] on div "Email & SMS Blasts God Mode Artemis Mode AI Autopilot 🚀 Book Demo Book Demo Boo…" at bounding box center [673, 580] width 957 height 496
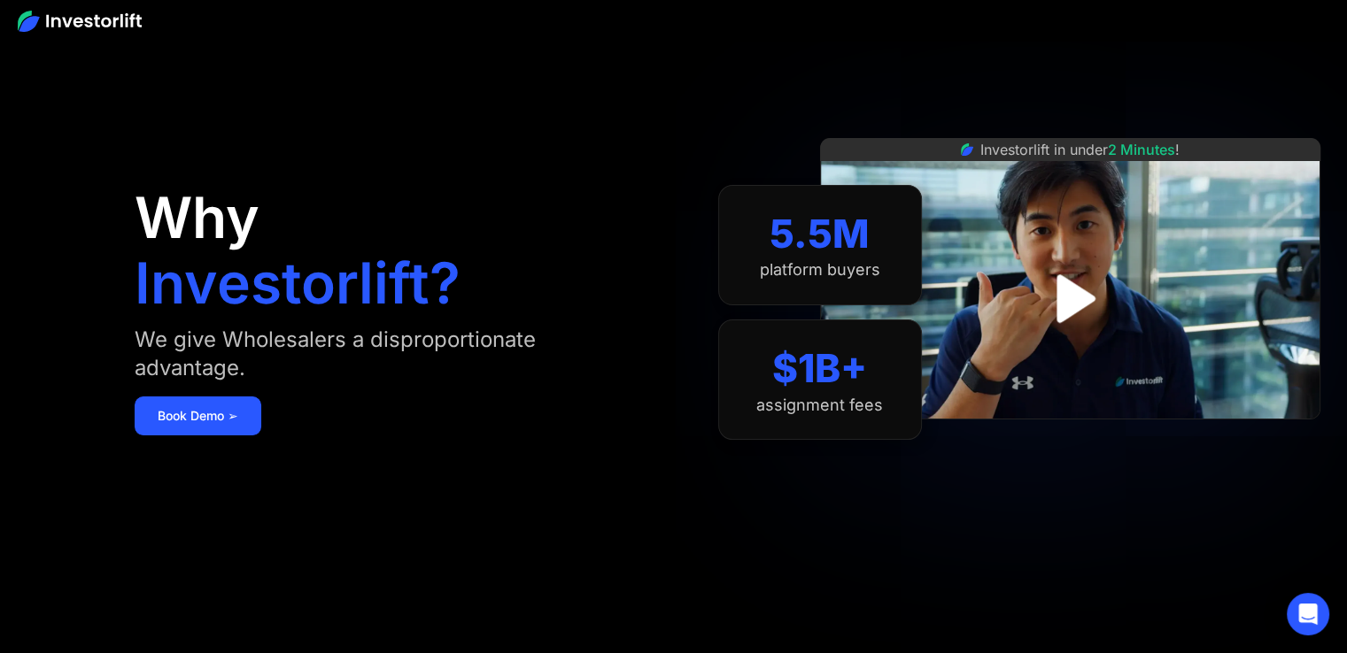
scroll to position [0, 0]
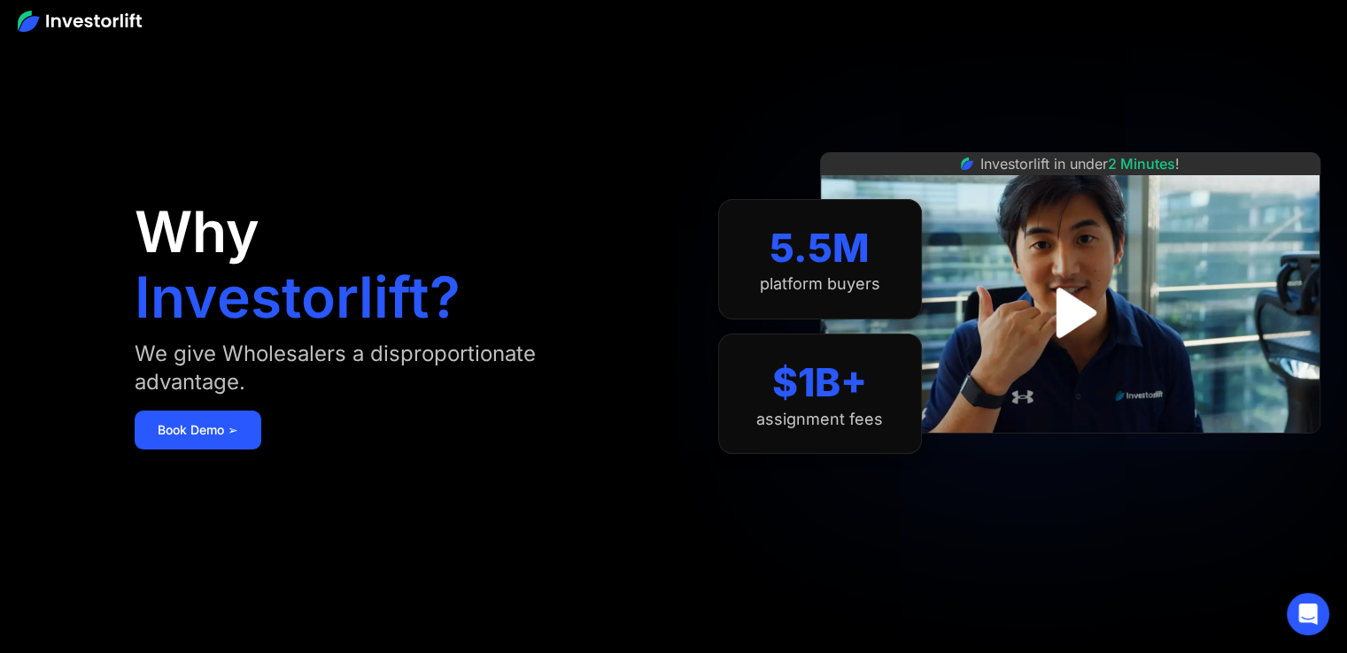
click at [116, 19] on img at bounding box center [80, 21] width 124 height 21
click at [230, 433] on link "Book Demo ➢" at bounding box center [198, 430] width 127 height 39
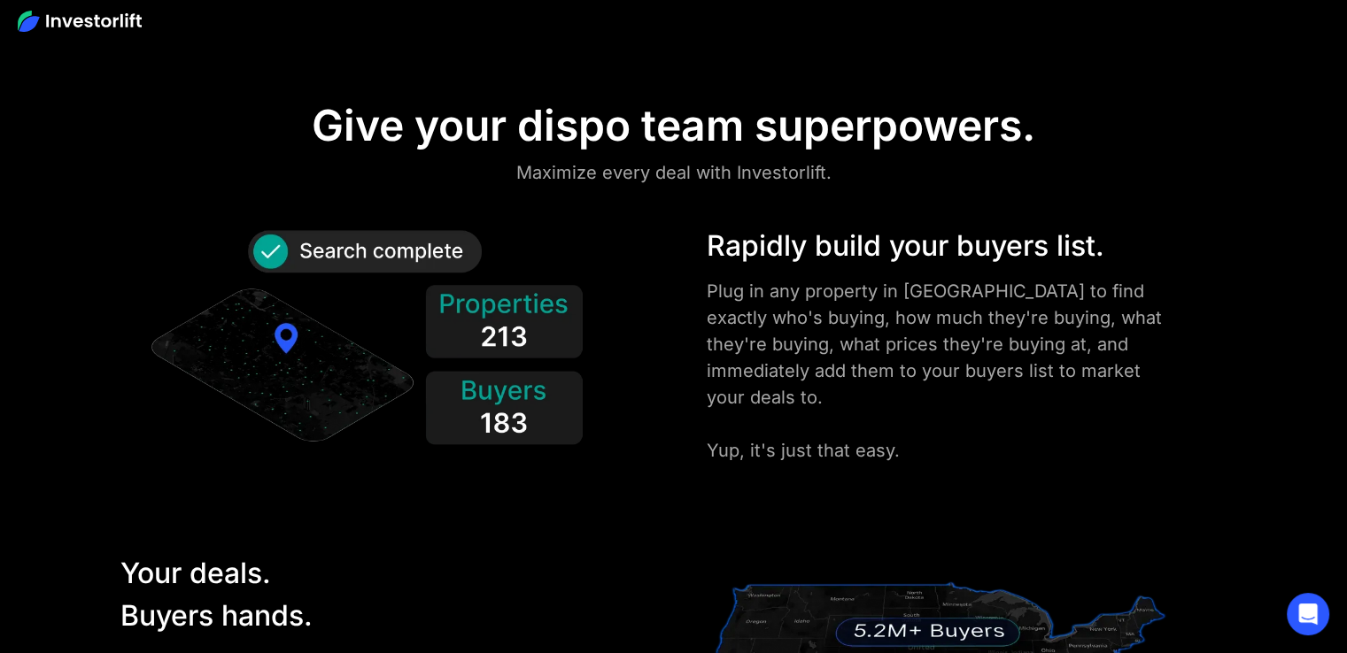
scroll to position [2069, 0]
